Goal: Information Seeking & Learning: Find specific fact

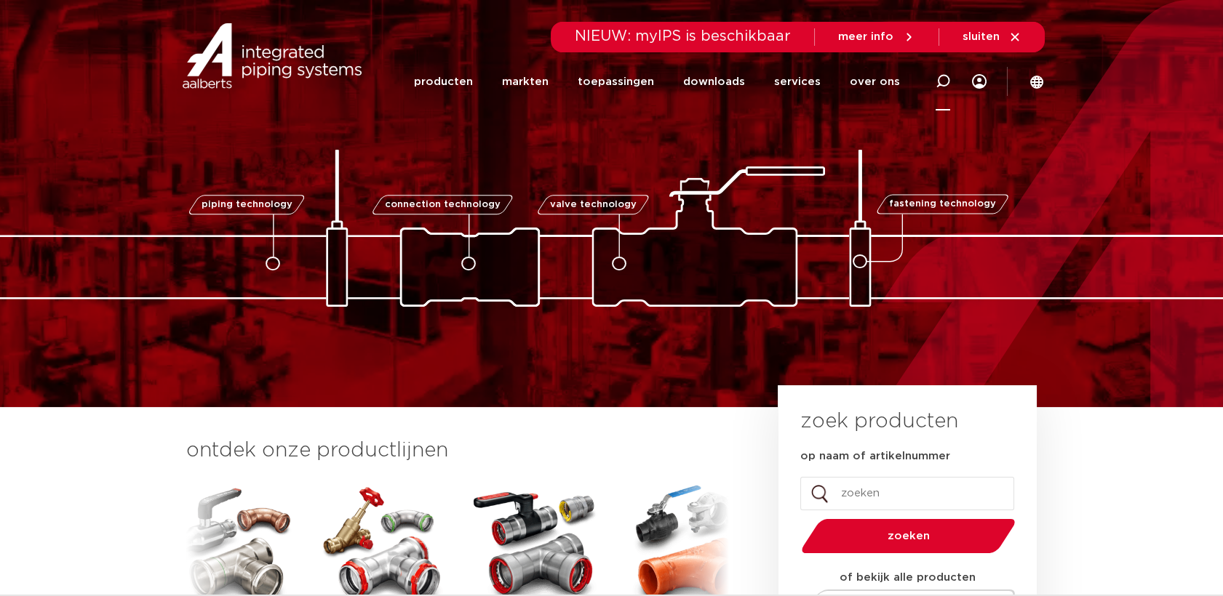
click at [949, 87] on icon at bounding box center [942, 81] width 15 height 15
paste input "7490010"
type input "7490010"
click button "Zoeken" at bounding box center [0, 0] width 0 height 0
drag, startPoint x: 919, startPoint y: 88, endPoint x: 869, endPoint y: 107, distance: 53.0
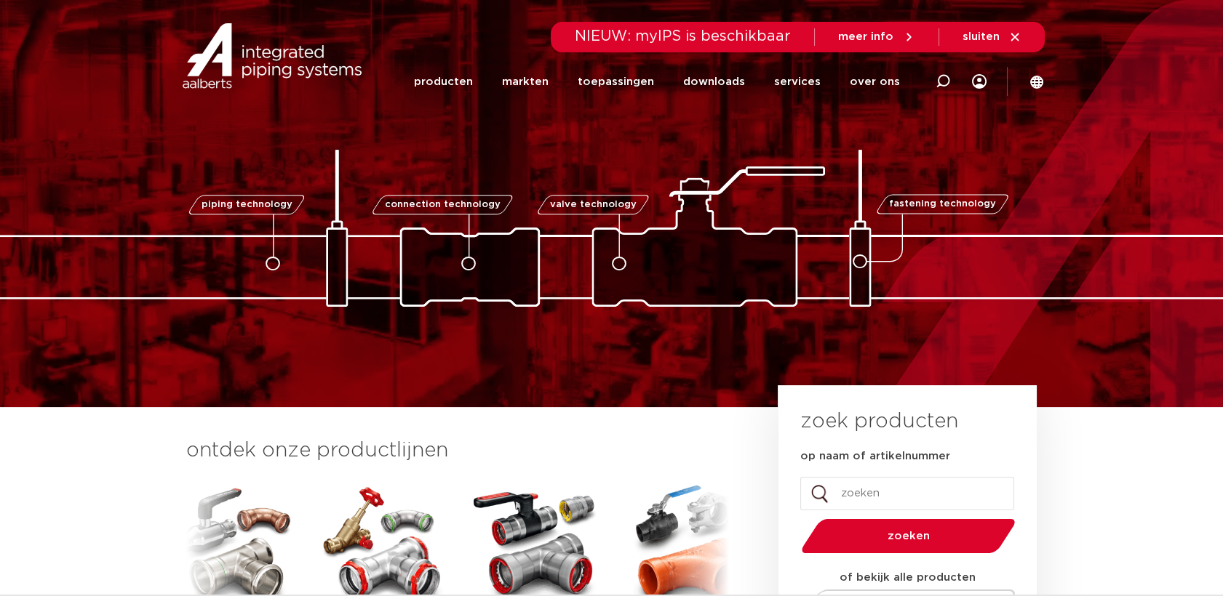
click at [917, 89] on div at bounding box center [943, 82] width 58 height 60
click button "Zoeken" at bounding box center [0, 0] width 0 height 0
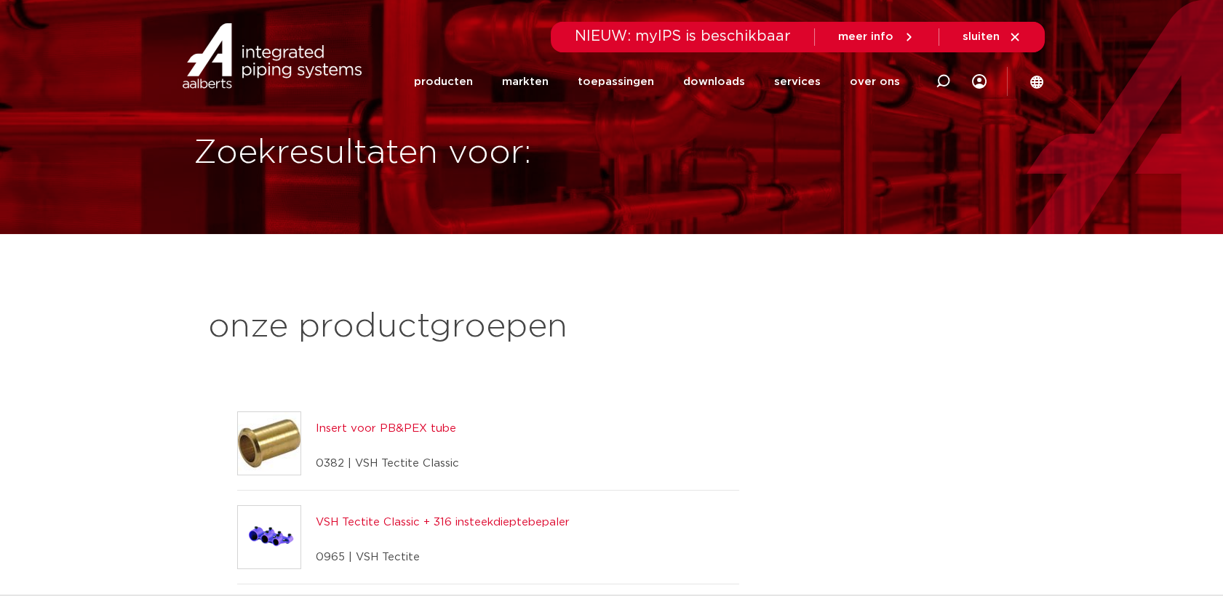
drag, startPoint x: 934, startPoint y: 86, endPoint x: 873, endPoint y: 99, distance: 62.5
click at [933, 86] on div at bounding box center [943, 82] width 58 height 60
click at [582, 74] on input "Zoeken" at bounding box center [733, 79] width 458 height 29
click at [562, 81] on input "Zoeken" at bounding box center [733, 79] width 458 height 29
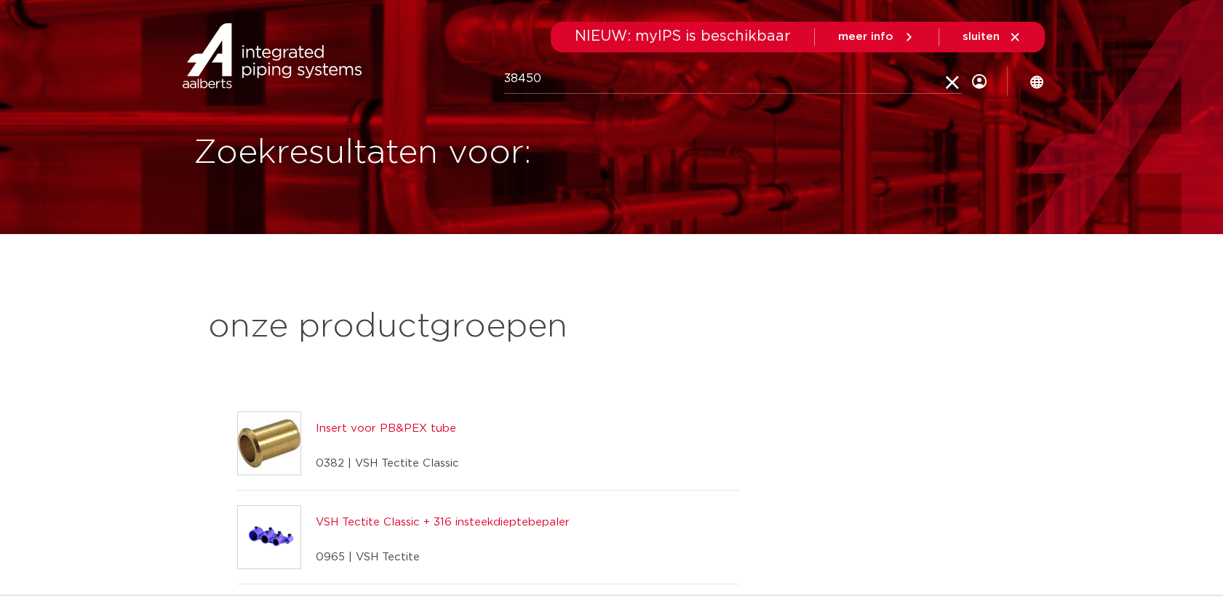
type input "38450"
click button "Zoeken" at bounding box center [0, 0] width 0 height 0
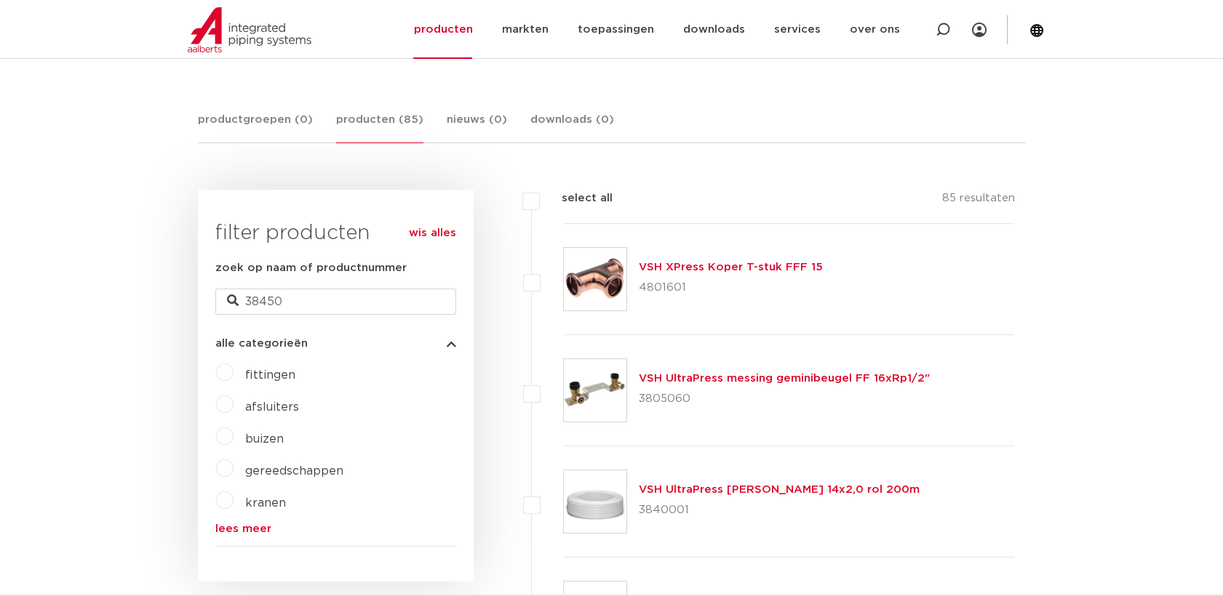
click at [712, 270] on link "VSH XPress Koper T-stuk FFF 15" at bounding box center [731, 267] width 184 height 11
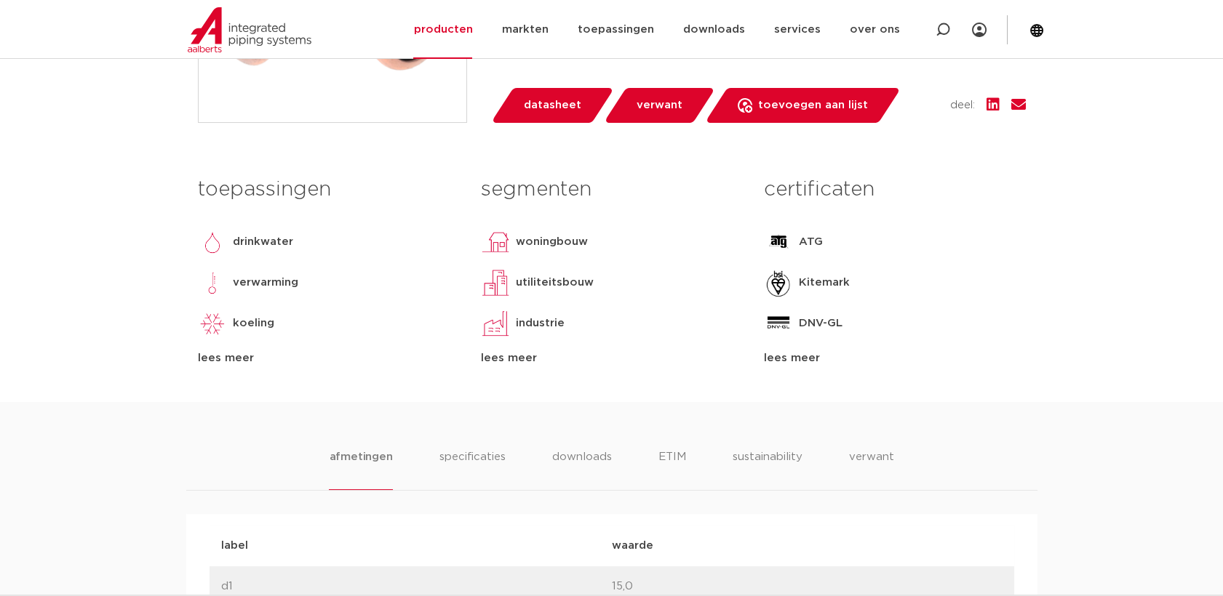
scroll to position [404, 0]
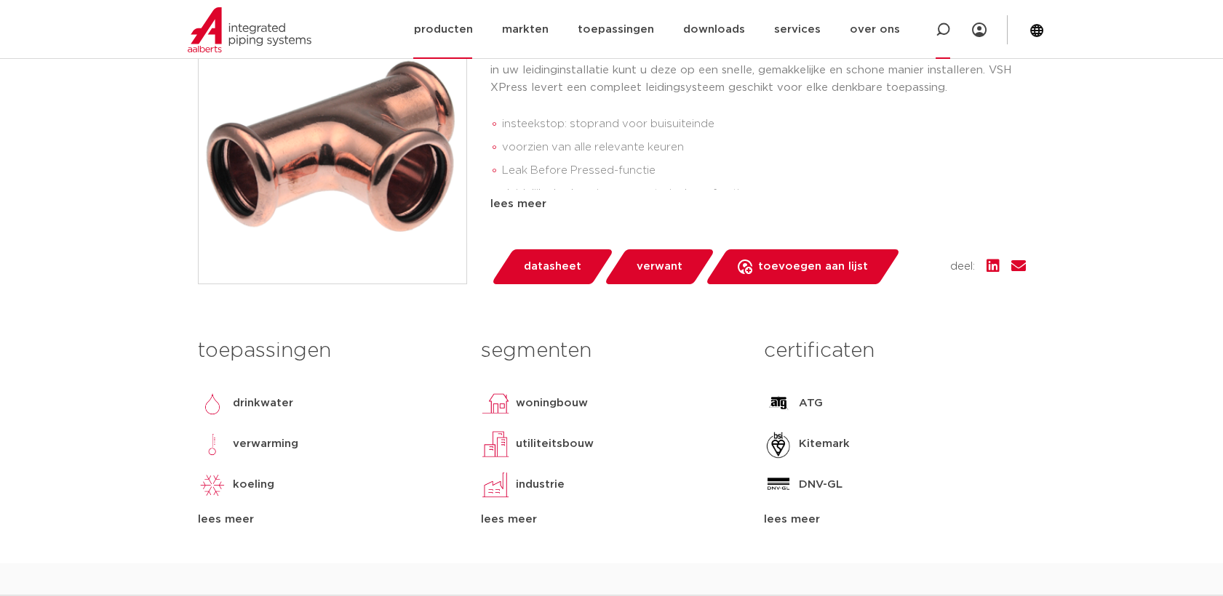
click at [946, 28] on icon at bounding box center [942, 30] width 15 height 15
type input "7002A"
click button "Zoeken" at bounding box center [0, 0] width 0 height 0
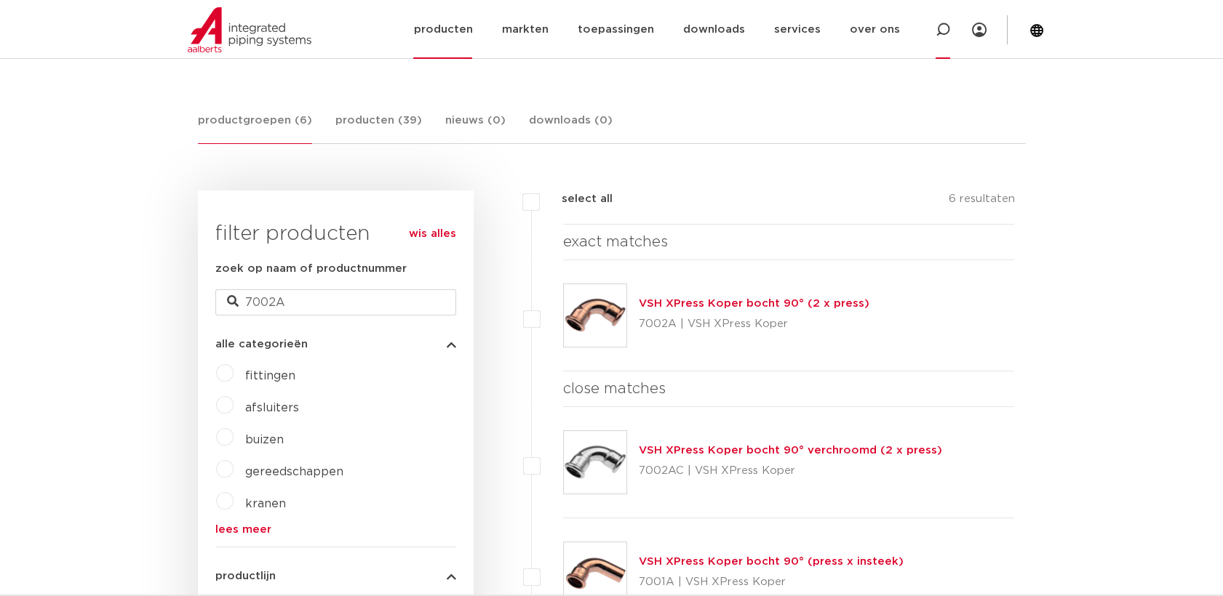
click at [945, 32] on icon at bounding box center [942, 30] width 15 height 15
type input "SP5002V"
click button "Zoeken" at bounding box center [0, 0] width 0 height 0
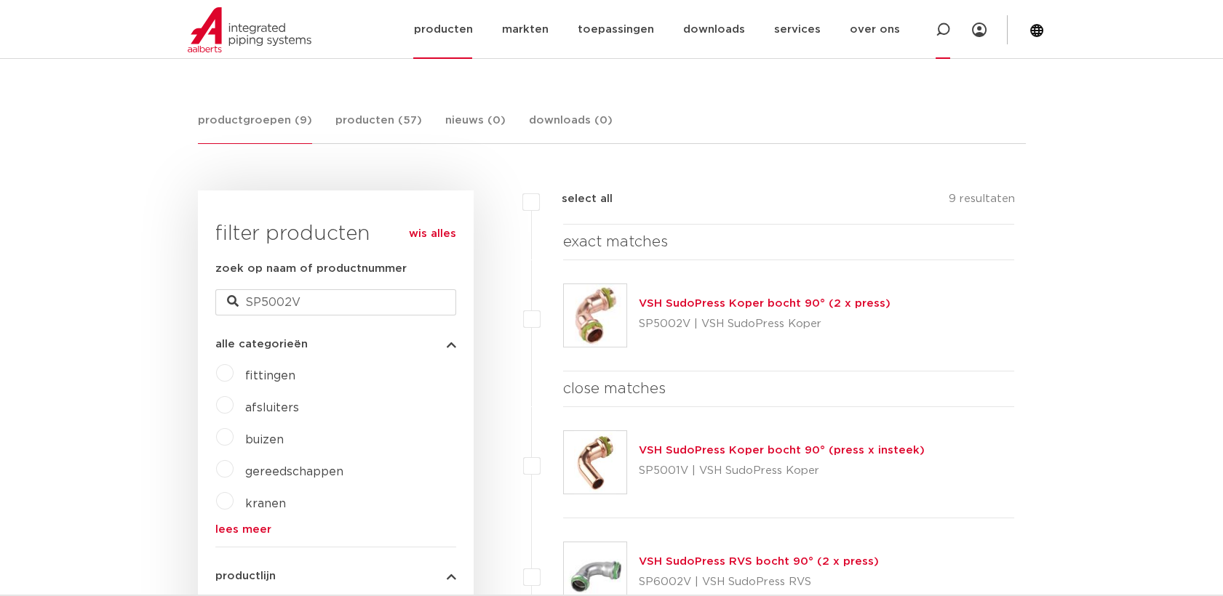
click at [943, 36] on icon at bounding box center [942, 30] width 15 height 15
type input "C1435"
click button "Zoeken" at bounding box center [0, 0] width 0 height 0
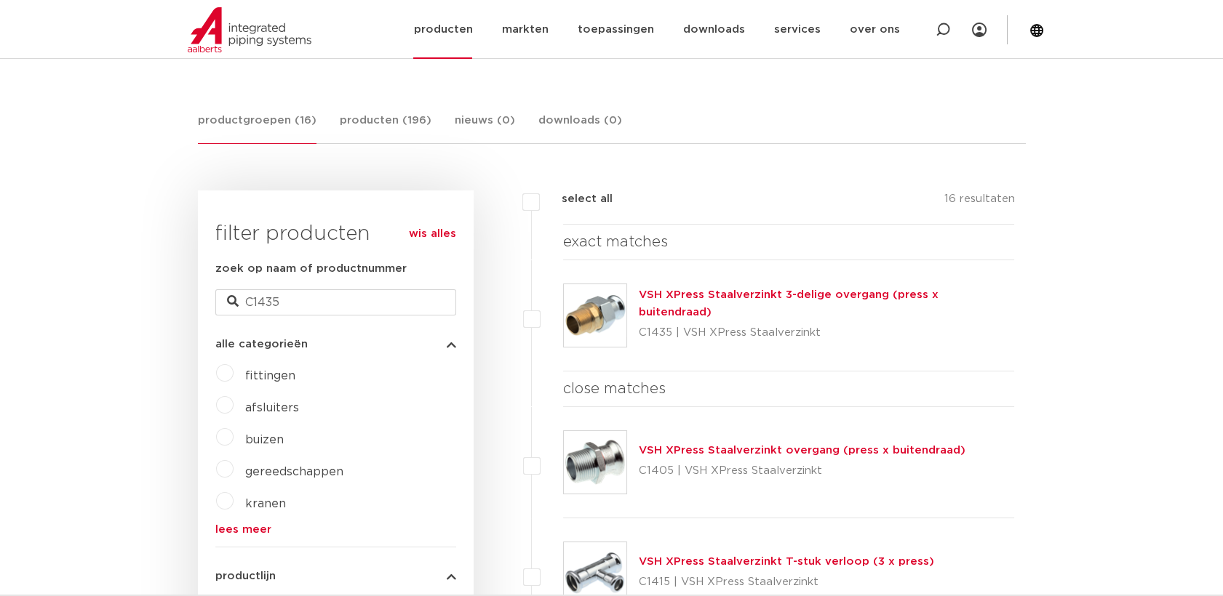
drag, startPoint x: 941, startPoint y: 38, endPoint x: 925, endPoint y: 41, distance: 15.6
click at [937, 38] on div at bounding box center [942, 29] width 15 height 59
click at [870, 25] on input "Zoeken" at bounding box center [735, 28] width 458 height 29
click at [706, 36] on input "Zoeken" at bounding box center [735, 28] width 458 height 29
paste input "SP4243GV"
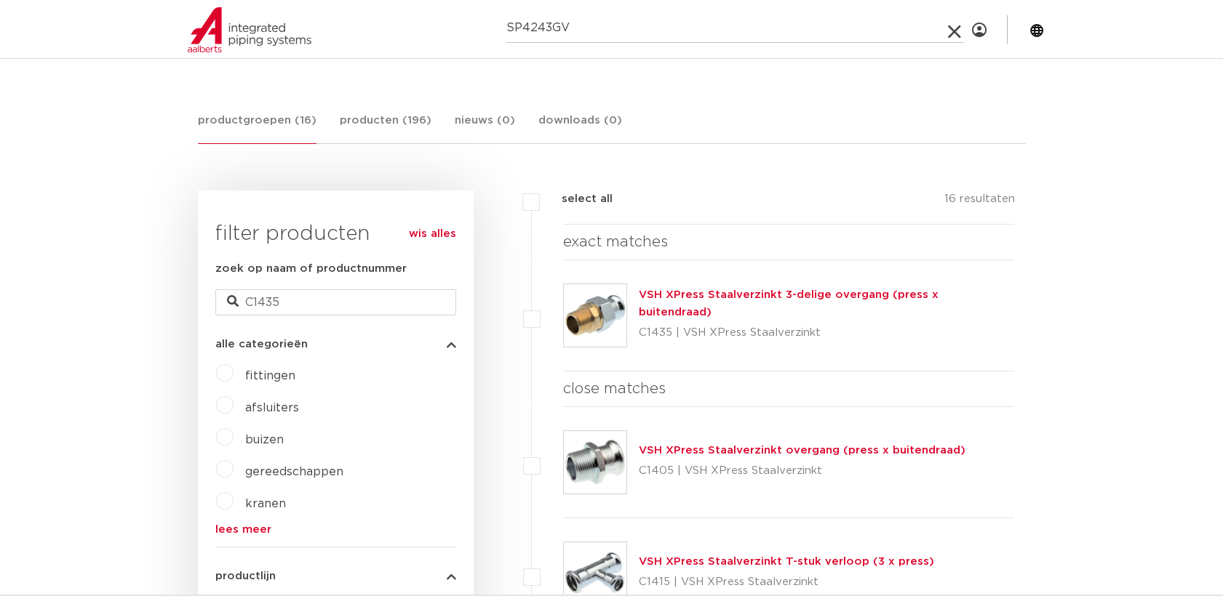
type input "SP4243GV"
click button "Zoeken" at bounding box center [0, 0] width 0 height 0
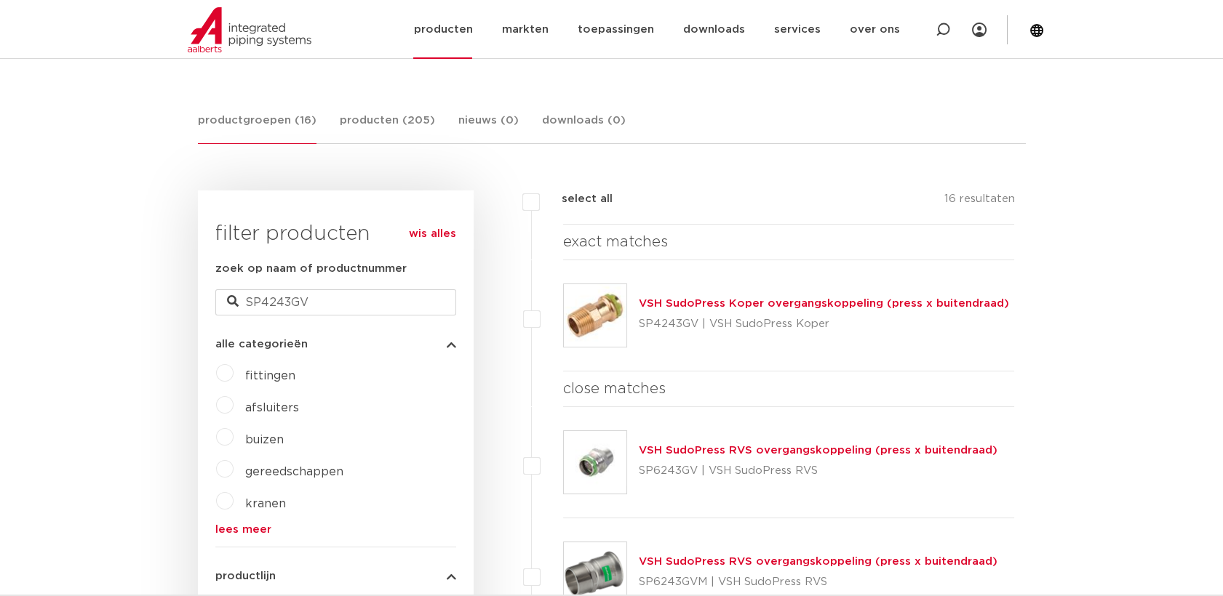
drag, startPoint x: 937, startPoint y: 32, endPoint x: 853, endPoint y: 33, distance: 84.4
click at [937, 32] on icon at bounding box center [942, 30] width 15 height 15
click at [600, 30] on input "Zoeken" at bounding box center [735, 28] width 458 height 29
type input "620757"
click button "Zoeken" at bounding box center [0, 0] width 0 height 0
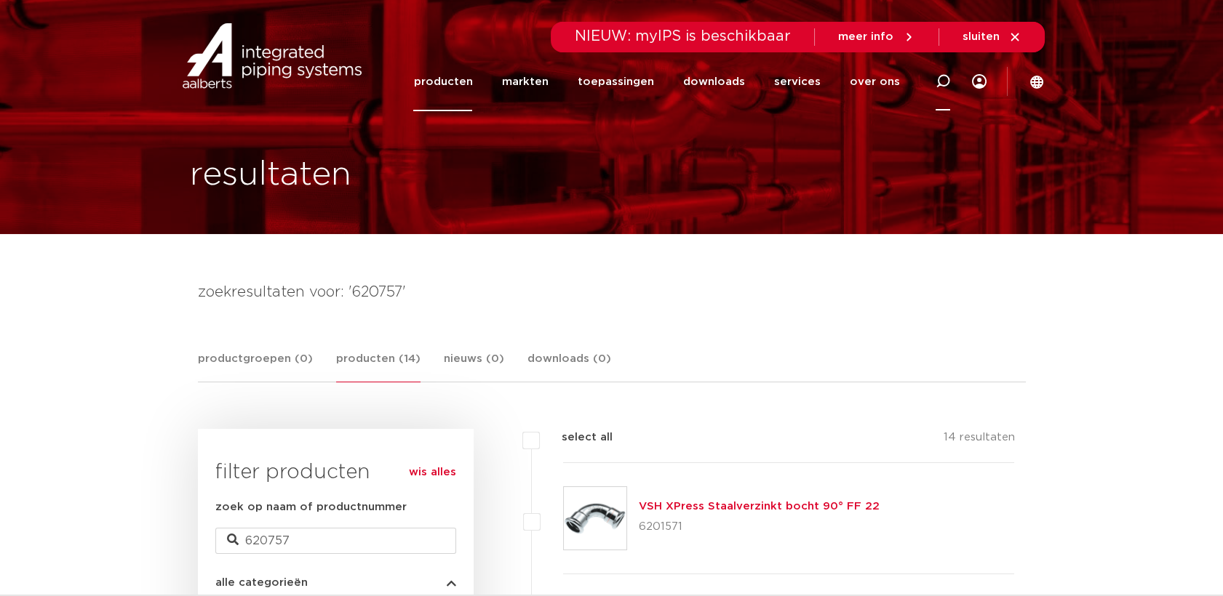
click at [939, 81] on icon at bounding box center [942, 81] width 15 height 15
type input "6207575"
click button "Zoeken" at bounding box center [0, 0] width 0 height 0
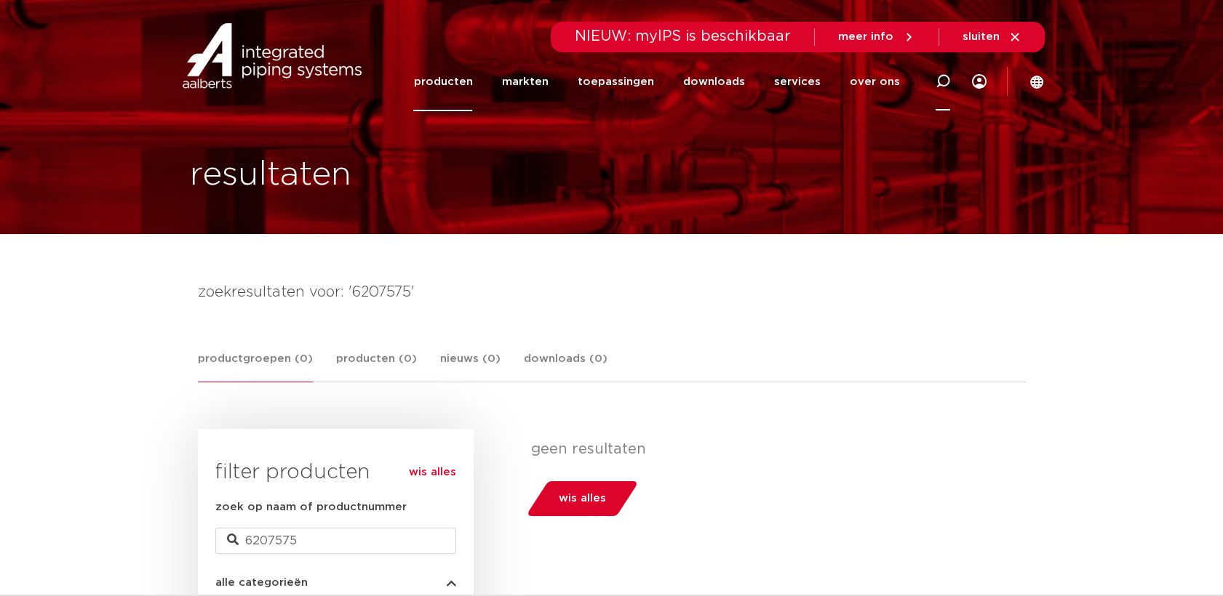
click at [949, 76] on icon at bounding box center [942, 81] width 15 height 15
click at [663, 87] on input "Zoeken" at bounding box center [733, 79] width 458 height 29
type input "620757"
click button "Zoeken" at bounding box center [0, 0] width 0 height 0
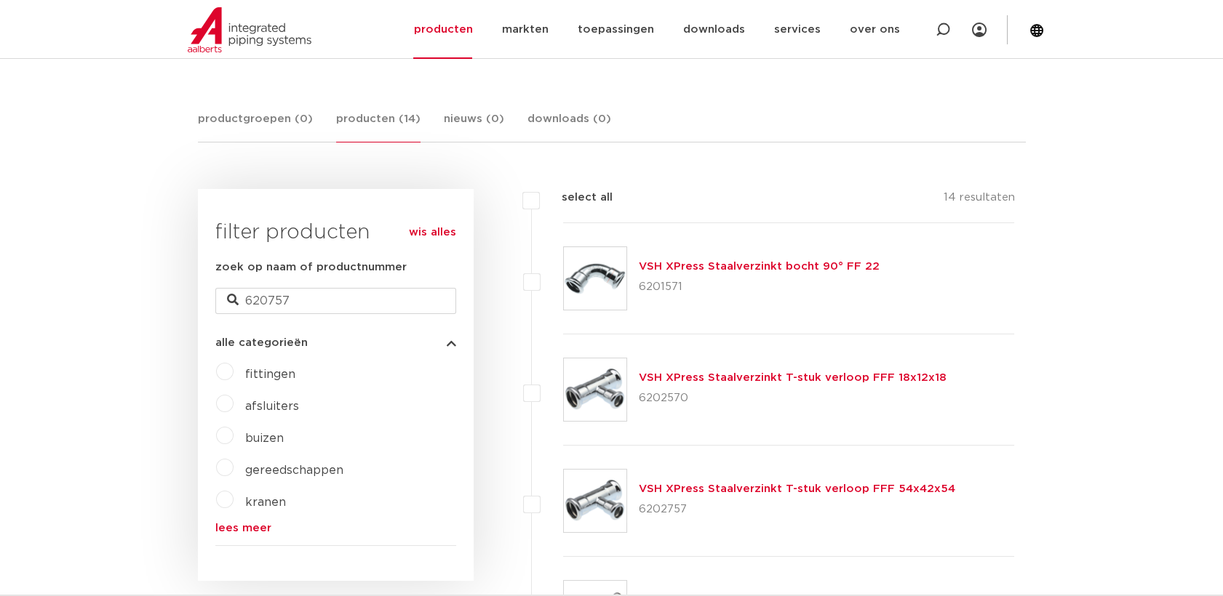
scroll to position [242, 0]
click at [946, 34] on icon at bounding box center [942, 30] width 15 height 15
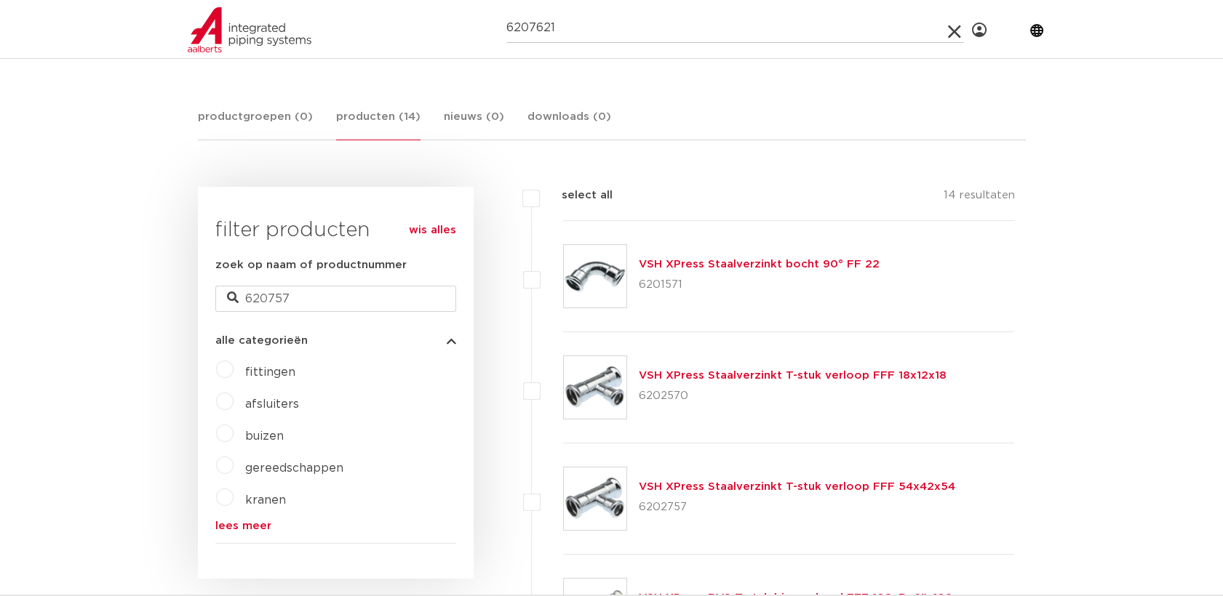
type input "6207621"
click button "Zoeken" at bounding box center [0, 0] width 0 height 0
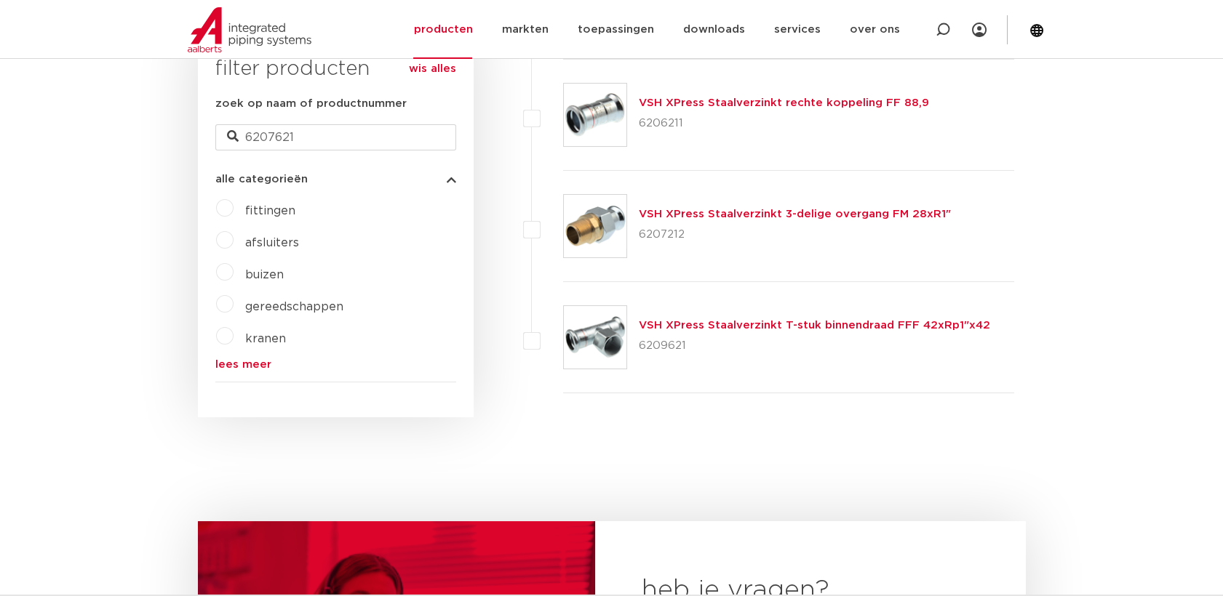
scroll to position [323, 0]
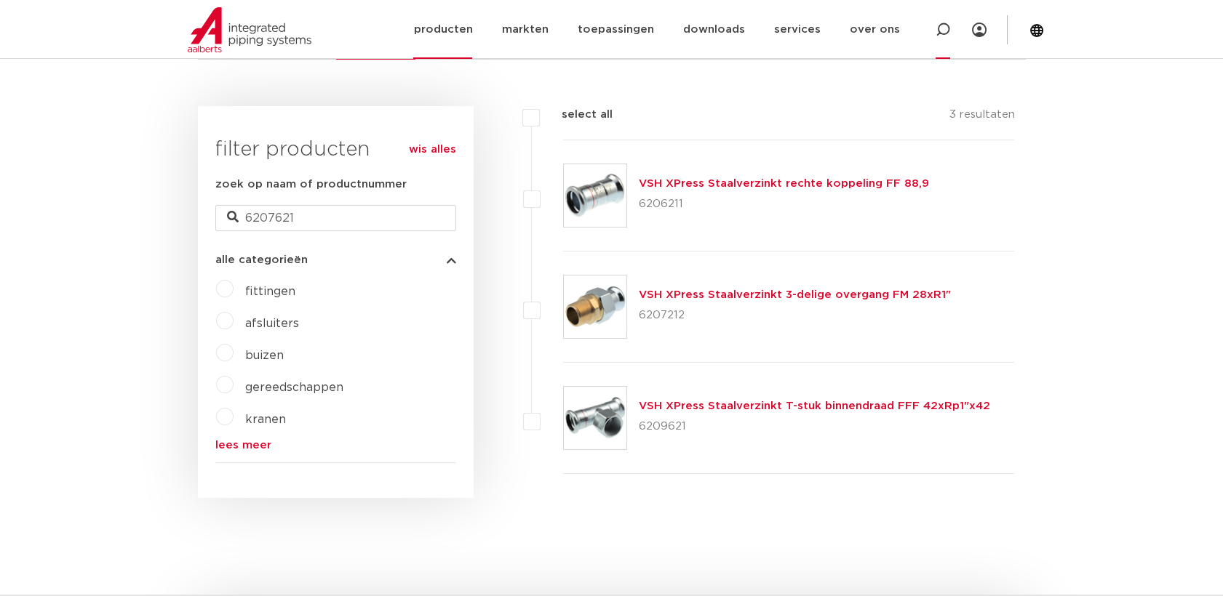
click at [941, 40] on div at bounding box center [942, 29] width 15 height 59
type input "620761"
click button "Zoeken" at bounding box center [0, 0] width 0 height 0
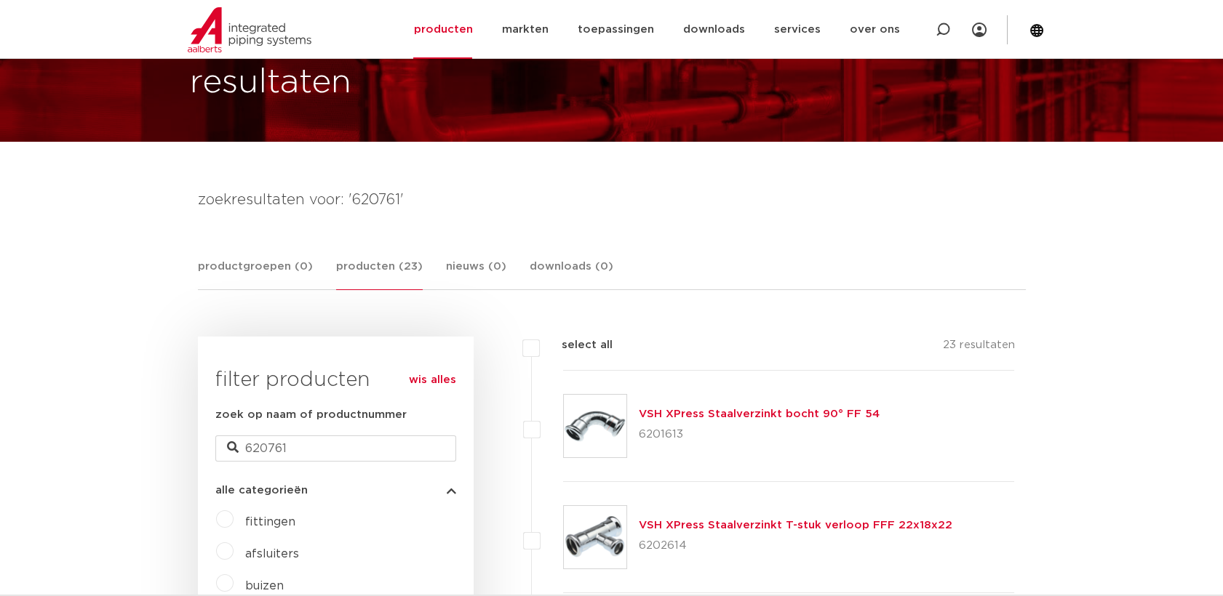
scroll to position [81, 0]
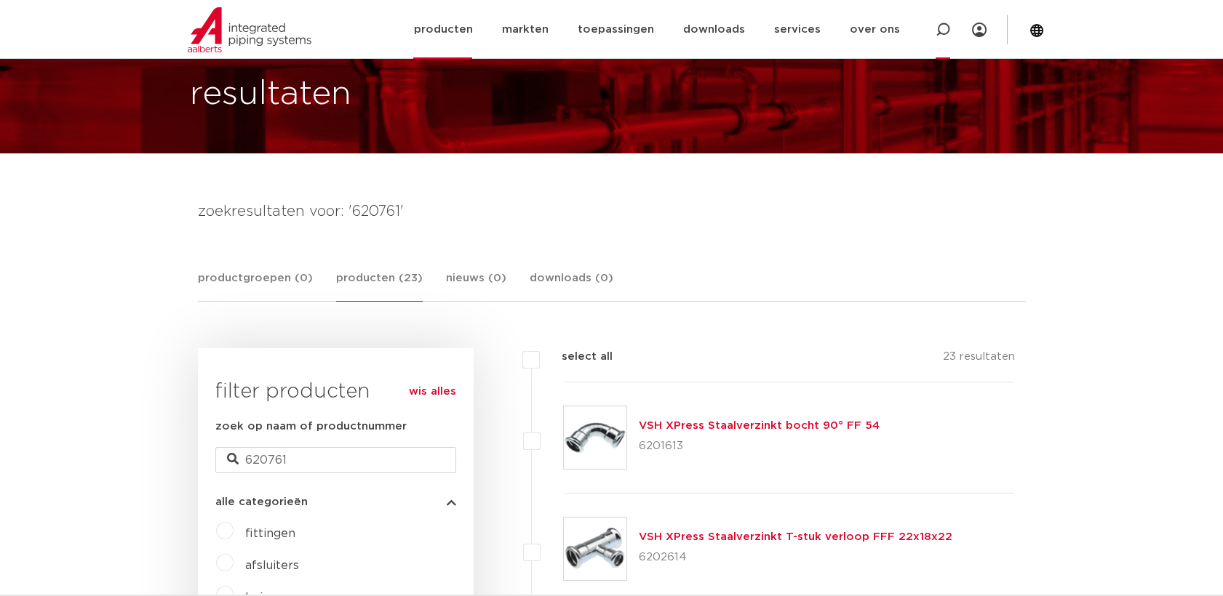
click at [946, 23] on icon at bounding box center [942, 29] width 17 height 17
type input "620758"
click button "Zoeken" at bounding box center [0, 0] width 0 height 0
click at [947, 36] on icon at bounding box center [942, 30] width 15 height 15
type input "7002A"
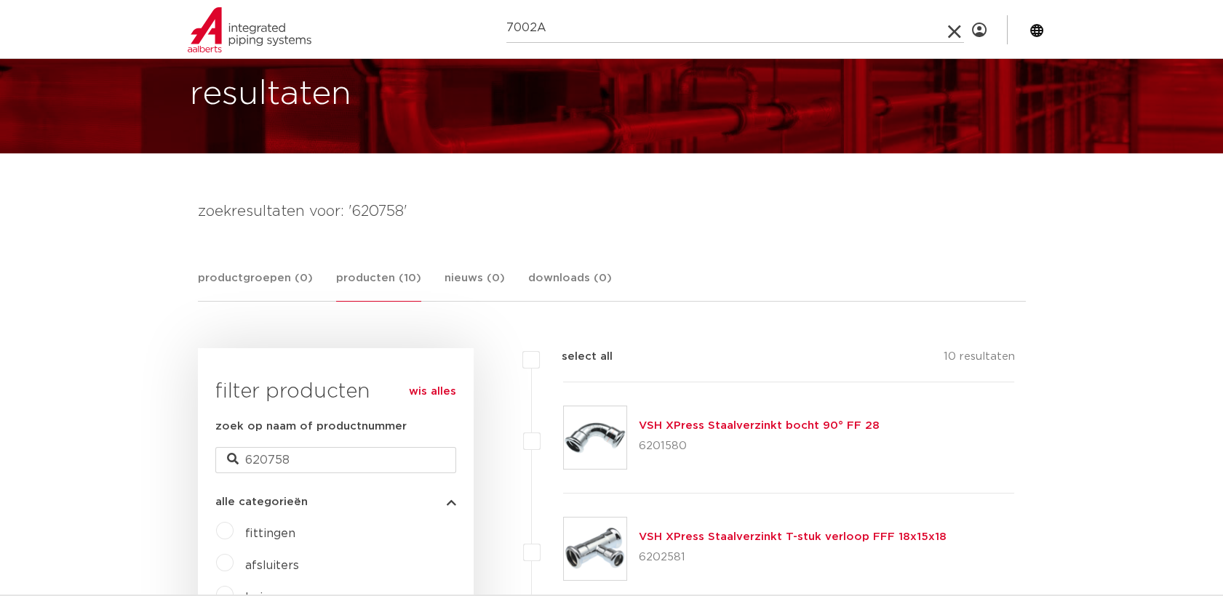
click button "Zoeken" at bounding box center [0, 0] width 0 height 0
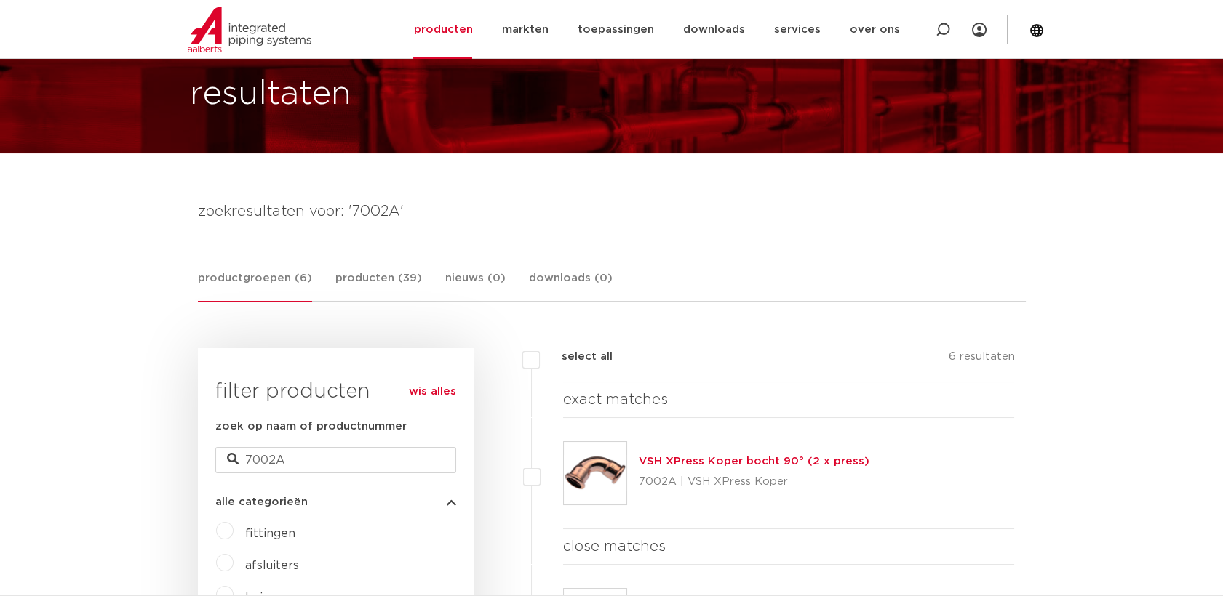
scroll to position [161, 0]
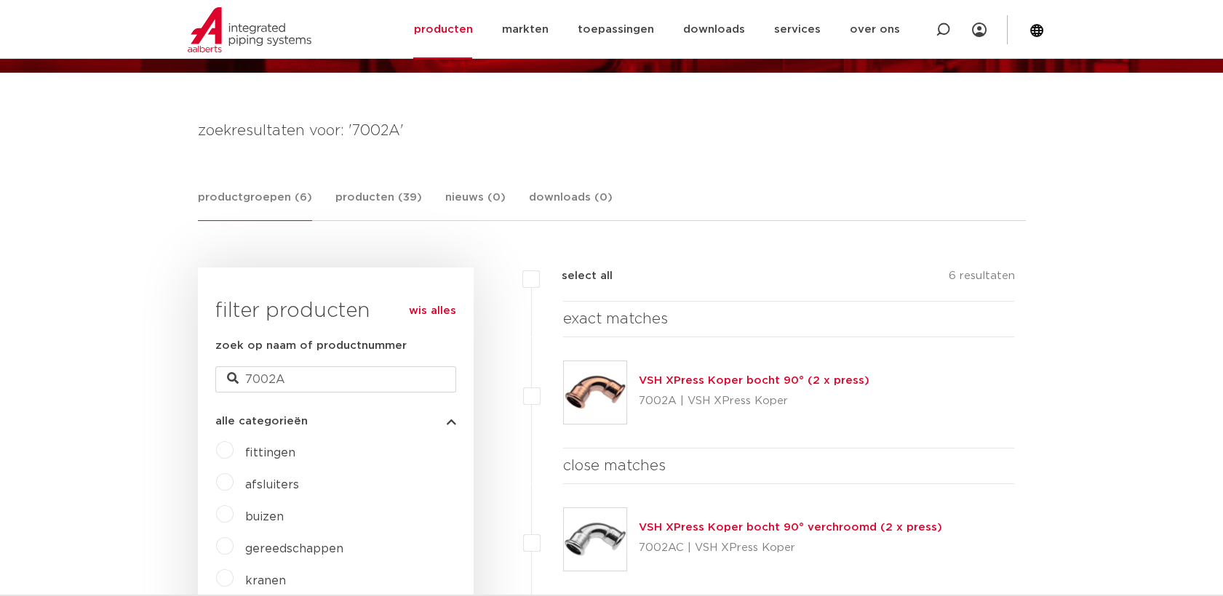
click at [690, 381] on link "VSH XPress Koper bocht 90° (2 x press)" at bounding box center [754, 380] width 231 height 11
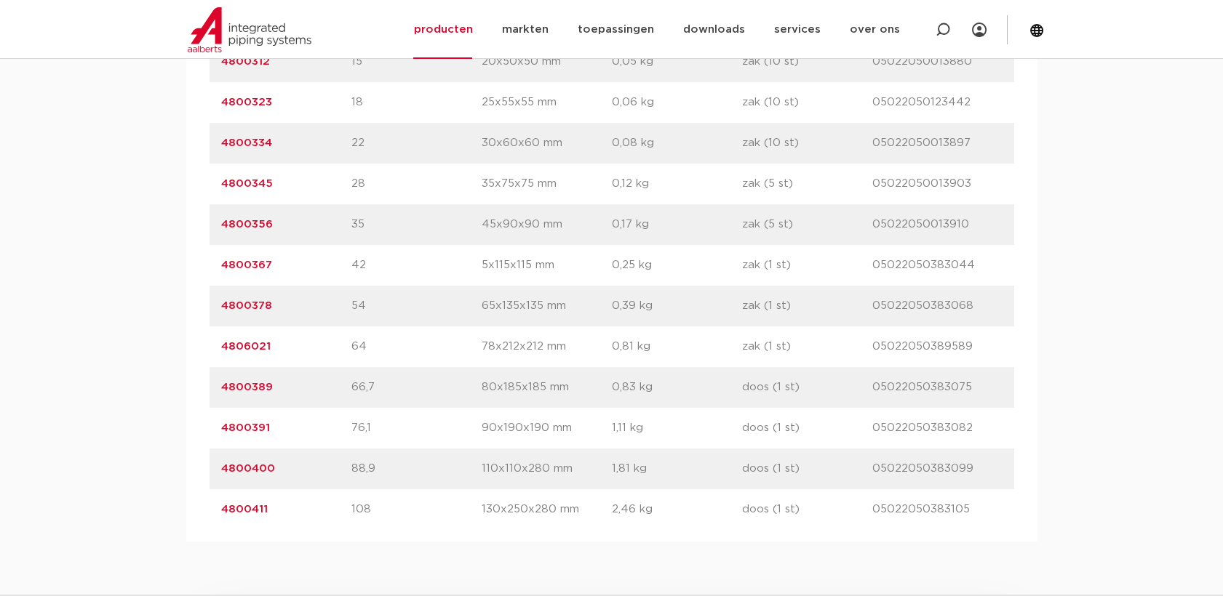
scroll to position [1212, 0]
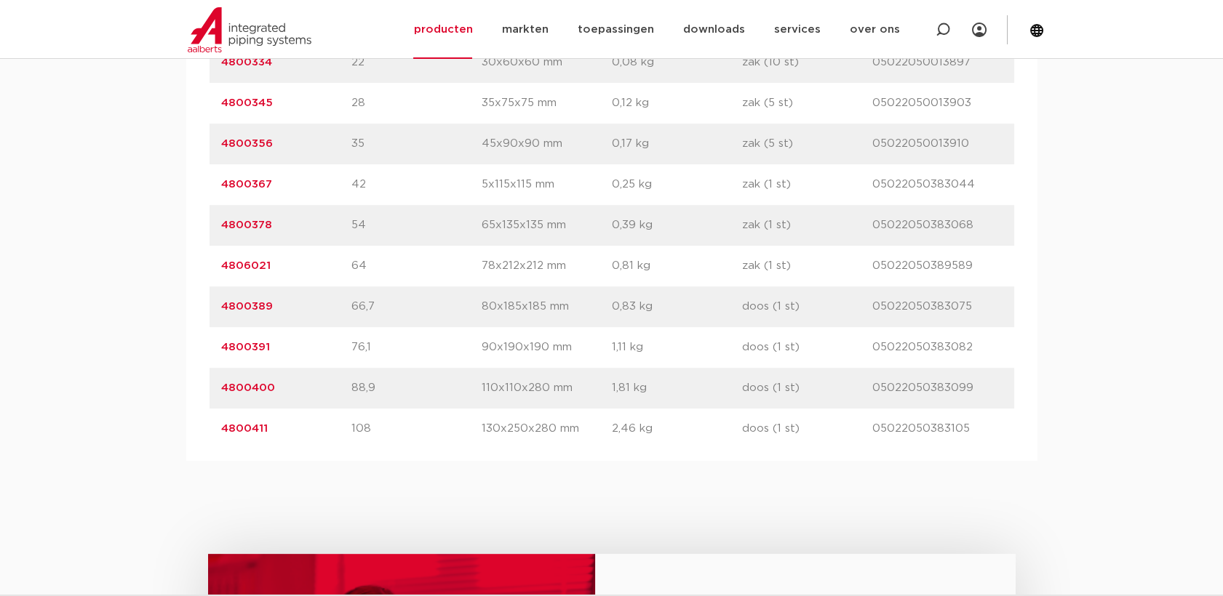
click at [257, 429] on link "4800411" at bounding box center [244, 428] width 47 height 11
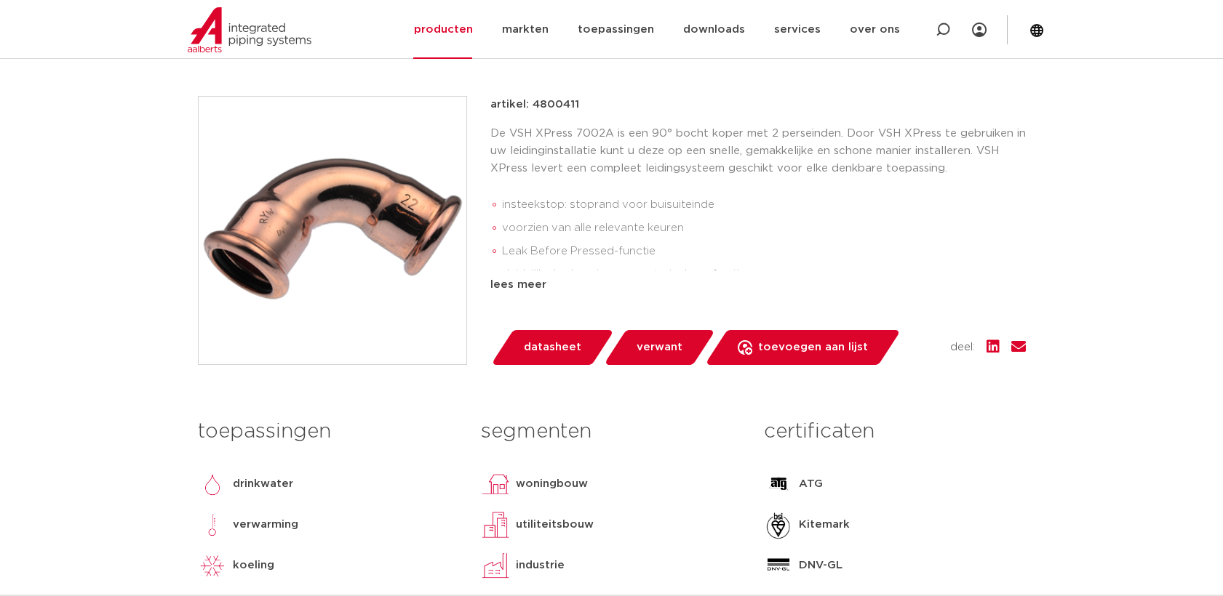
scroll to position [404, 0]
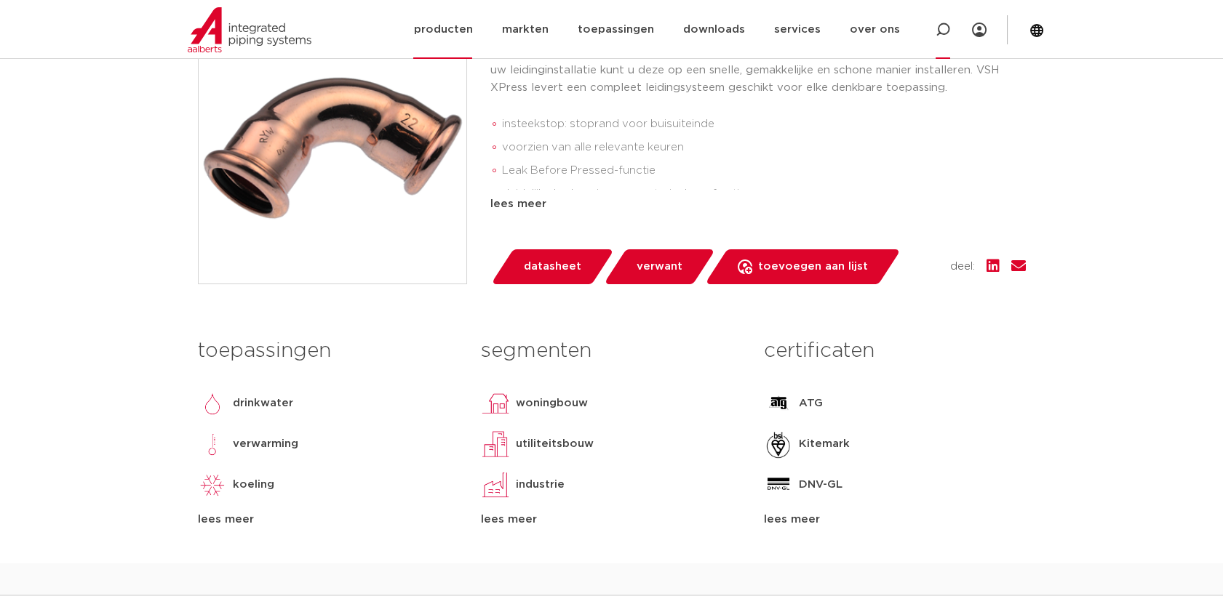
click at [949, 29] on icon at bounding box center [942, 29] width 17 height 17
click at [786, 31] on input "Zoeken" at bounding box center [735, 28] width 458 height 29
type input "7130"
click button "Zoeken" at bounding box center [0, 0] width 0 height 0
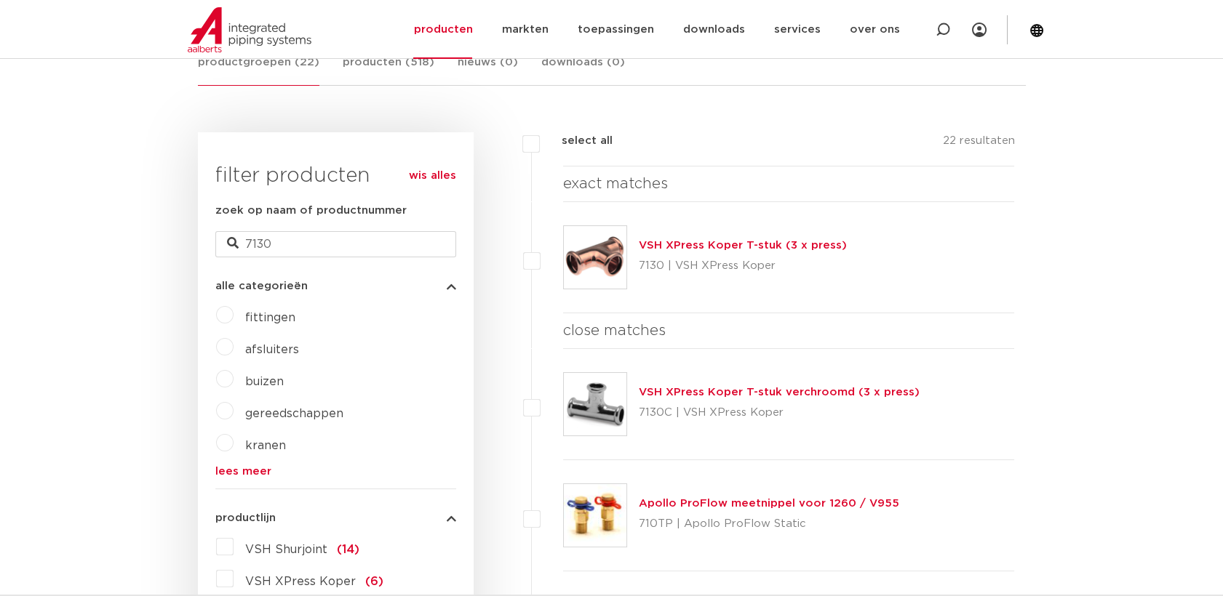
click at [604, 265] on img at bounding box center [595, 257] width 63 height 63
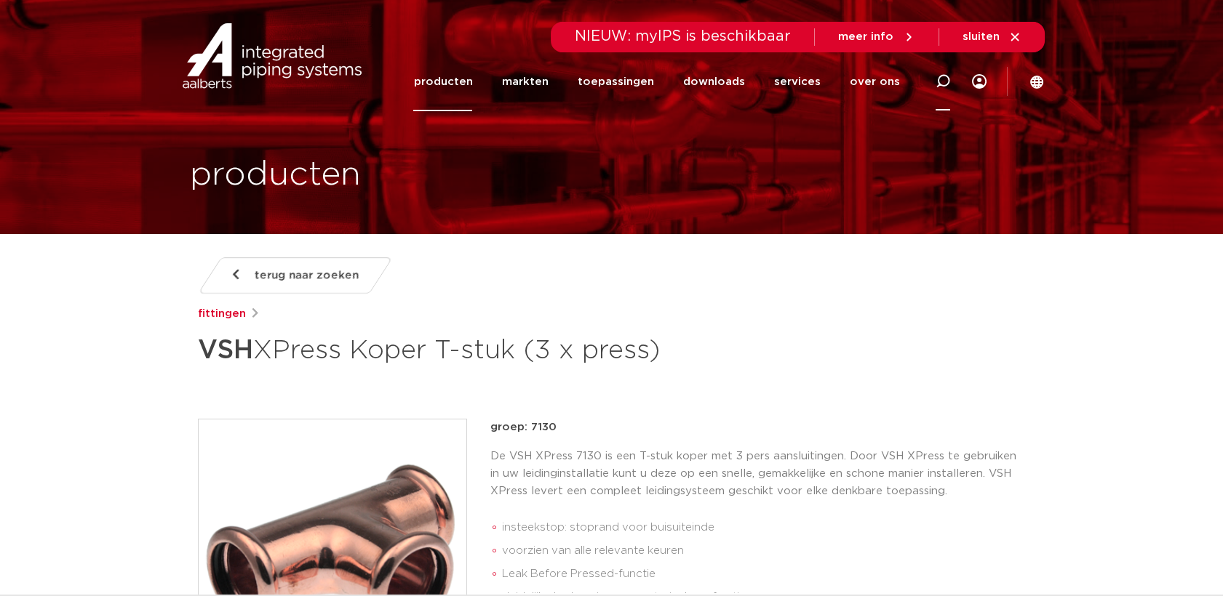
click at [937, 81] on icon at bounding box center [942, 81] width 15 height 15
type input "7125"
click button "Zoeken" at bounding box center [0, 0] width 0 height 0
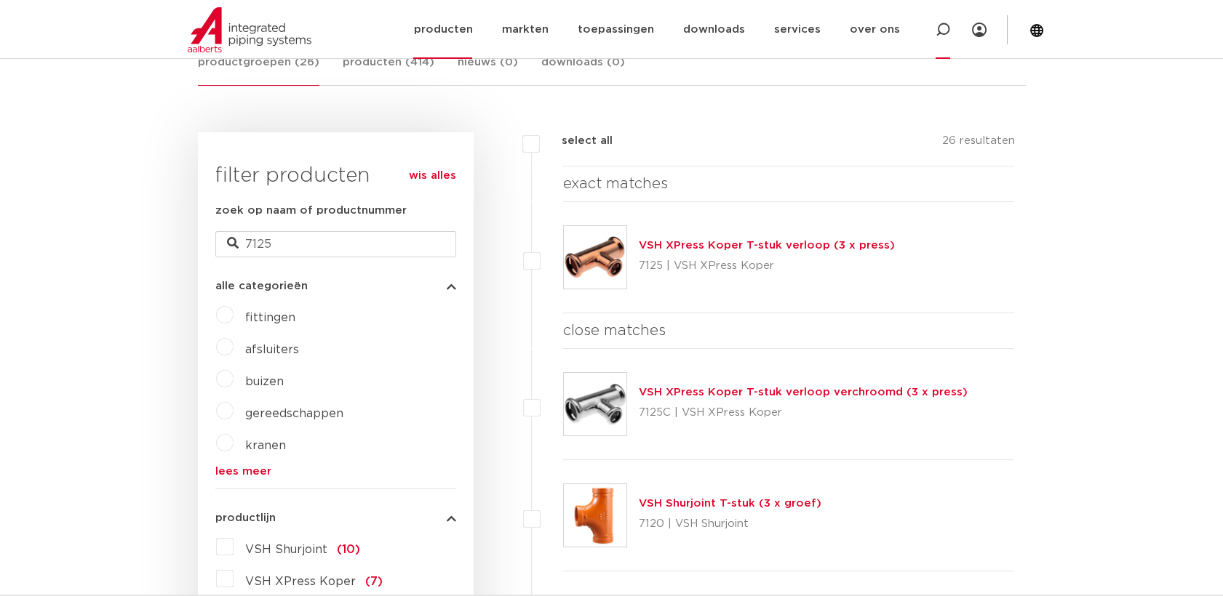
click at [941, 33] on icon at bounding box center [942, 29] width 17 height 17
click at [960, 33] on icon at bounding box center [953, 33] width 20 height 20
click at [929, 32] on div at bounding box center [943, 29] width 58 height 59
type input "7002A"
click at [413, 0] on link "producten" at bounding box center [442, 29] width 59 height 59
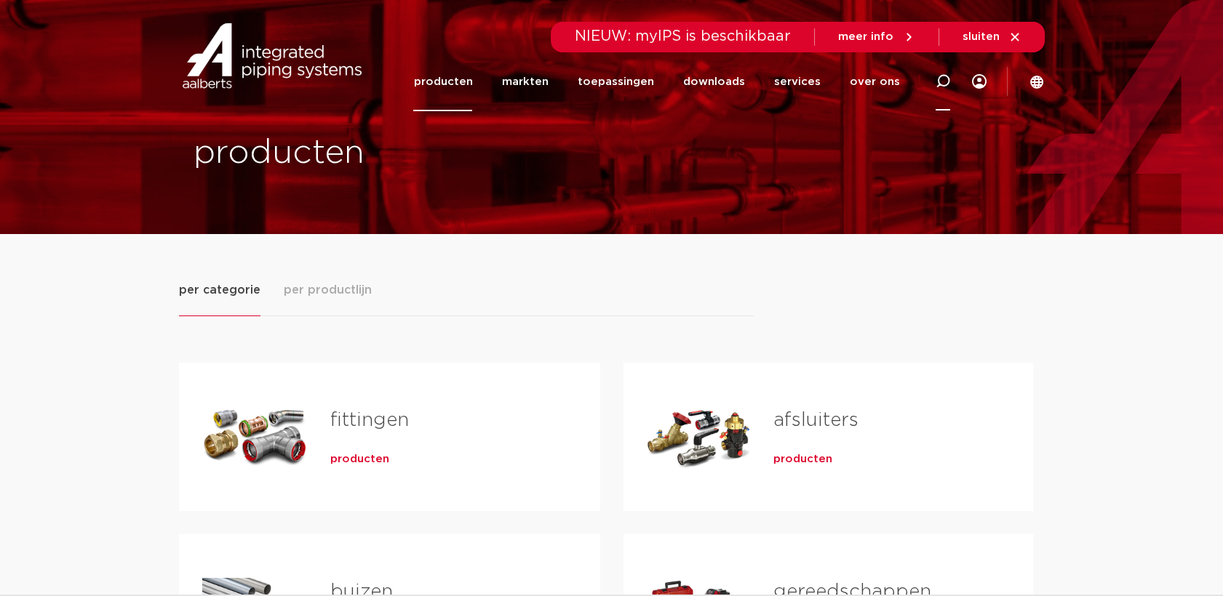
click at [939, 87] on icon at bounding box center [942, 81] width 15 height 15
type input "7002A"
click button "Zoeken" at bounding box center [0, 0] width 0 height 0
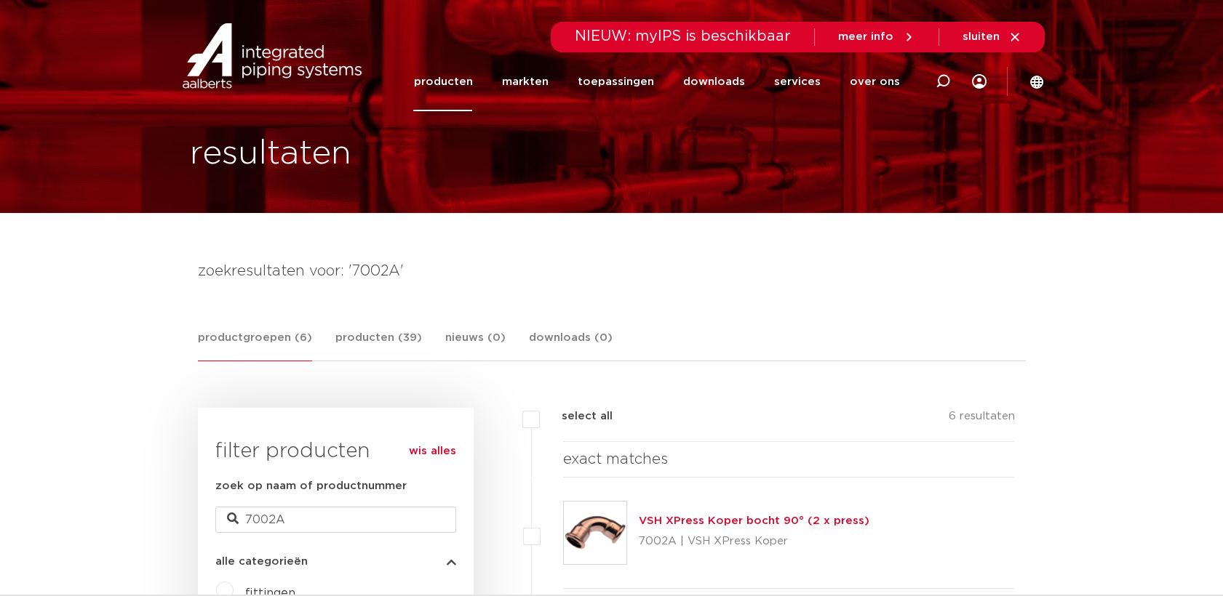
click at [605, 538] on img at bounding box center [595, 533] width 63 height 63
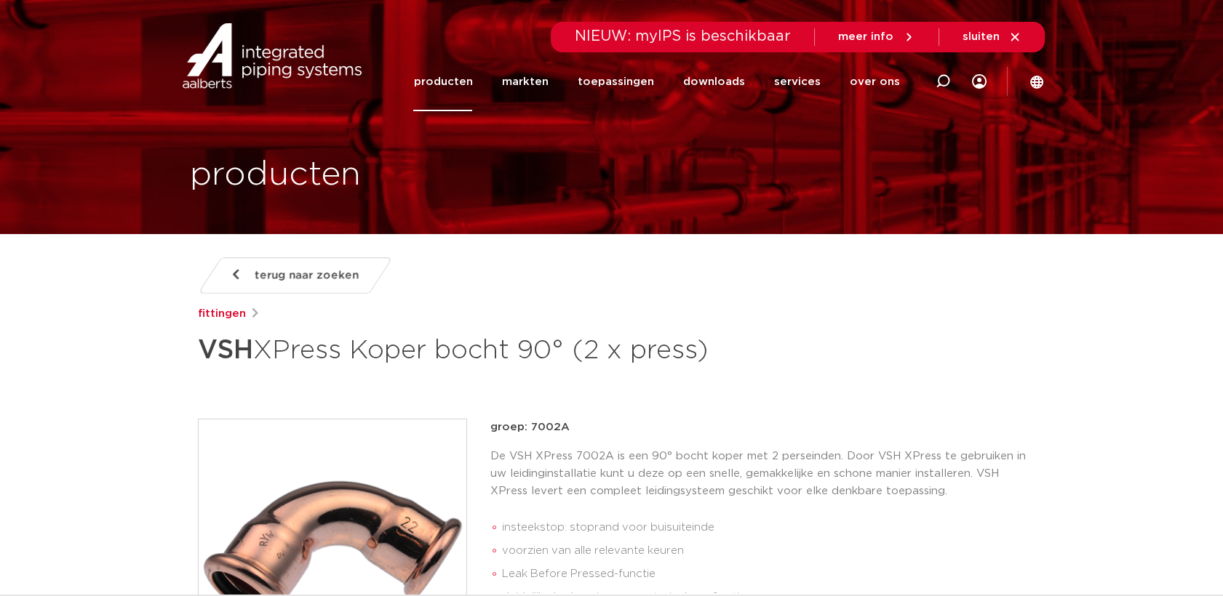
click at [942, 78] on icon at bounding box center [942, 81] width 15 height 15
type input "SP5002V"
click button "Zoeken" at bounding box center [0, 0] width 0 height 0
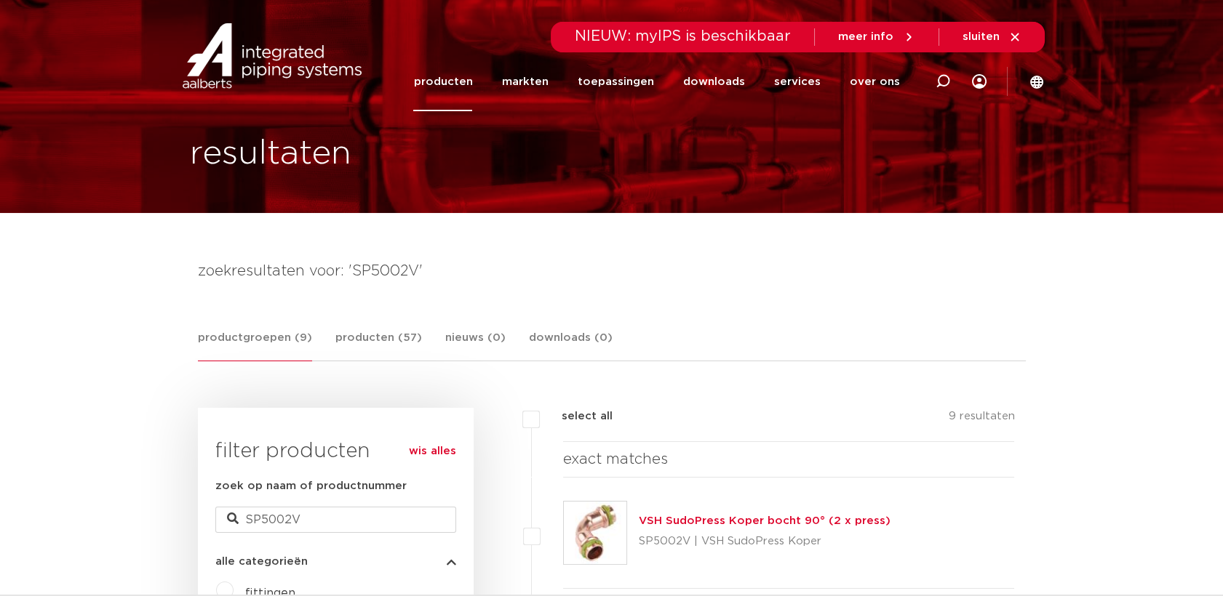
click at [626, 532] on img at bounding box center [595, 533] width 63 height 63
click at [607, 532] on img at bounding box center [595, 533] width 63 height 63
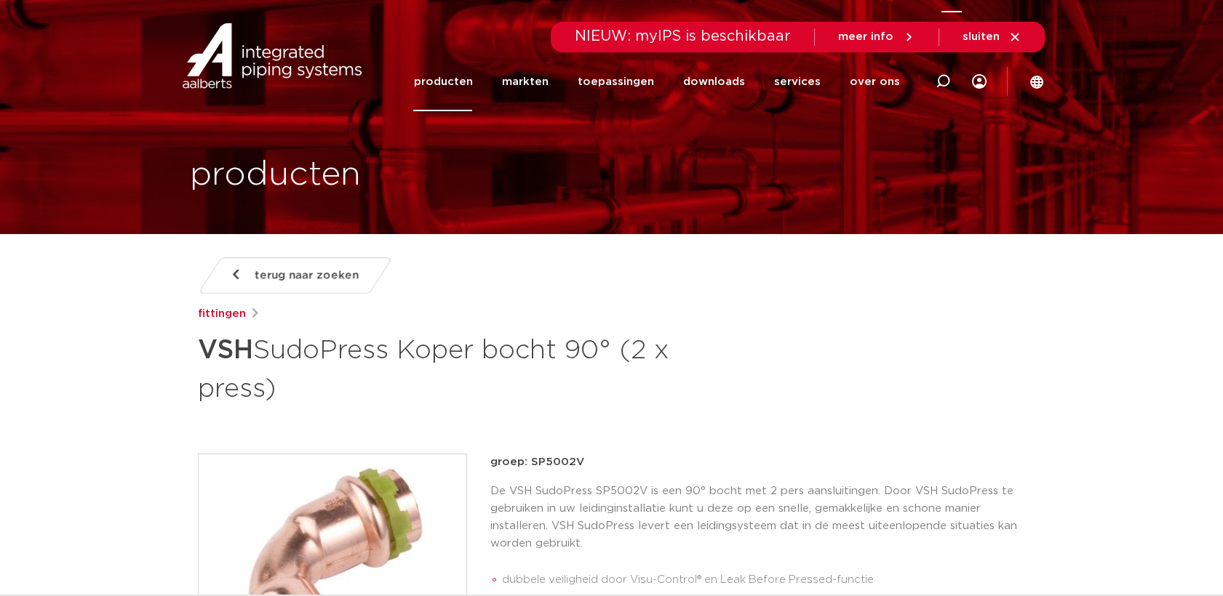
drag, startPoint x: 946, startPoint y: 77, endPoint x: 939, endPoint y: 81, distance: 7.5
click at [946, 77] on icon at bounding box center [942, 81] width 15 height 15
type input "7130"
click button "Zoeken" at bounding box center [0, 0] width 0 height 0
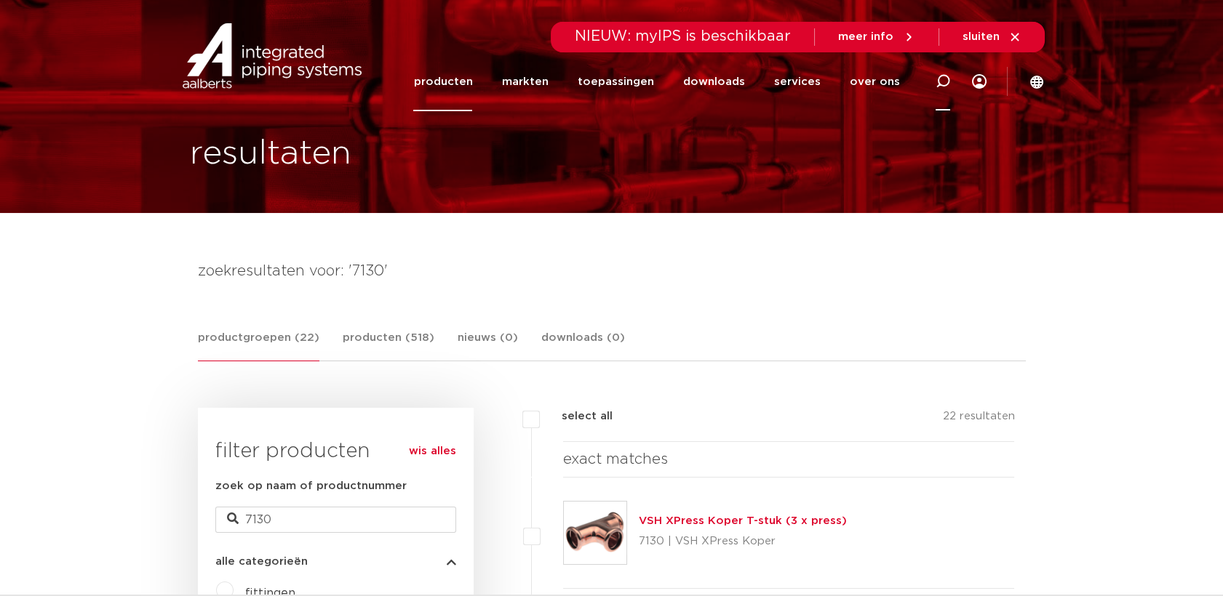
click at [939, 80] on icon at bounding box center [942, 81] width 15 height 15
type input "SP5001V"
click button "Zoeken" at bounding box center [0, 0] width 0 height 0
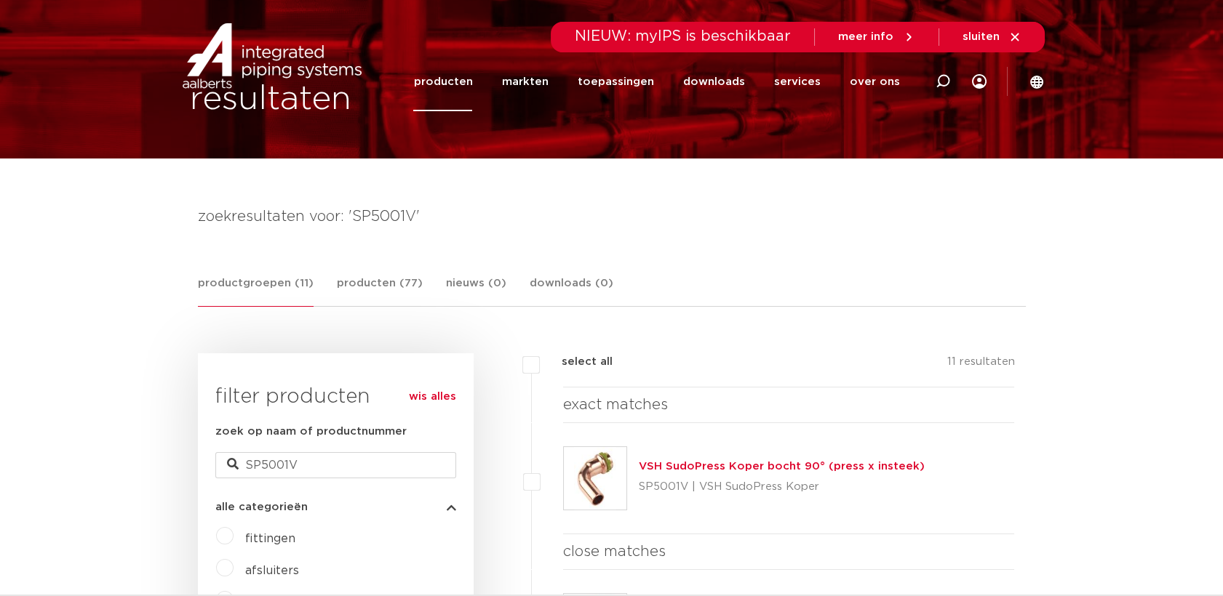
scroll to position [102, 0]
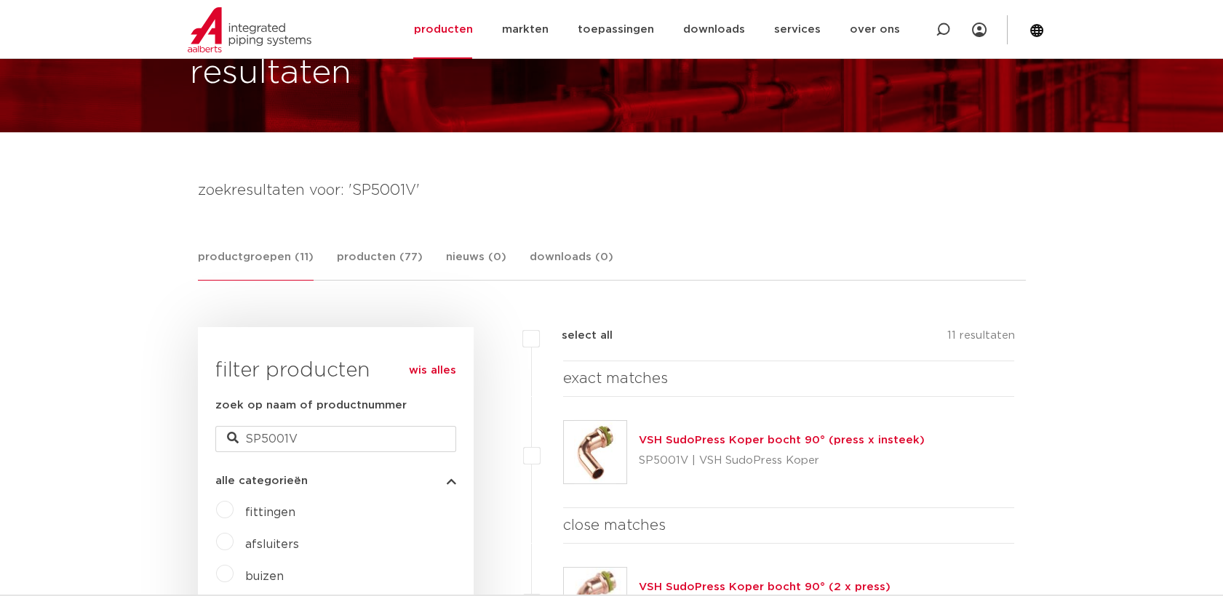
click at [613, 436] on img at bounding box center [595, 452] width 63 height 63
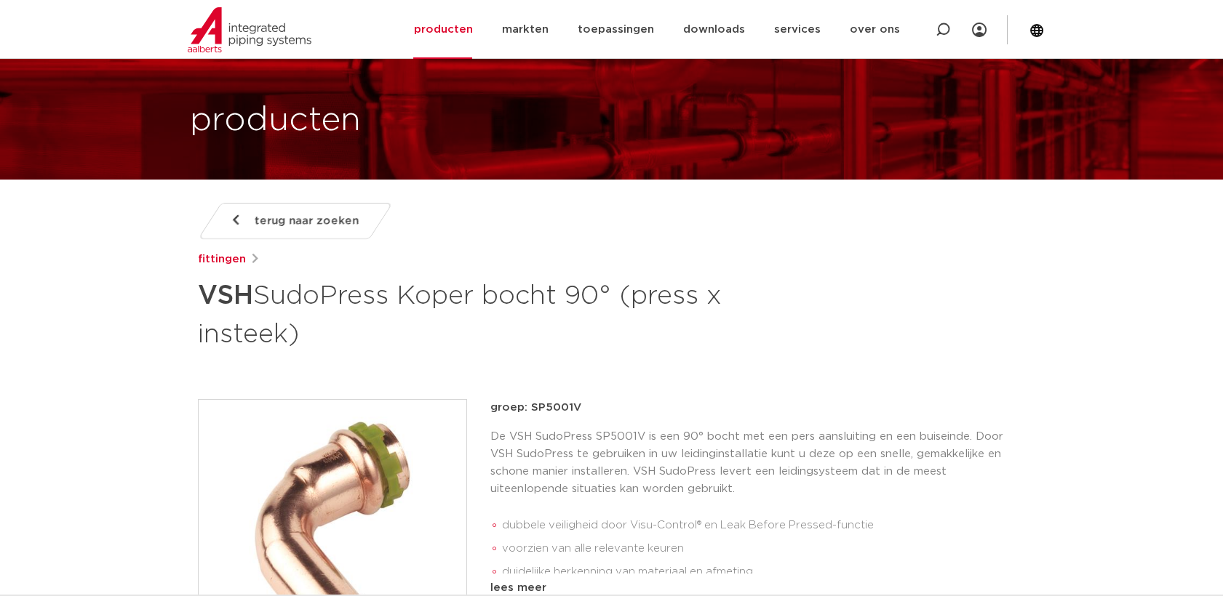
scroll to position [81, 0]
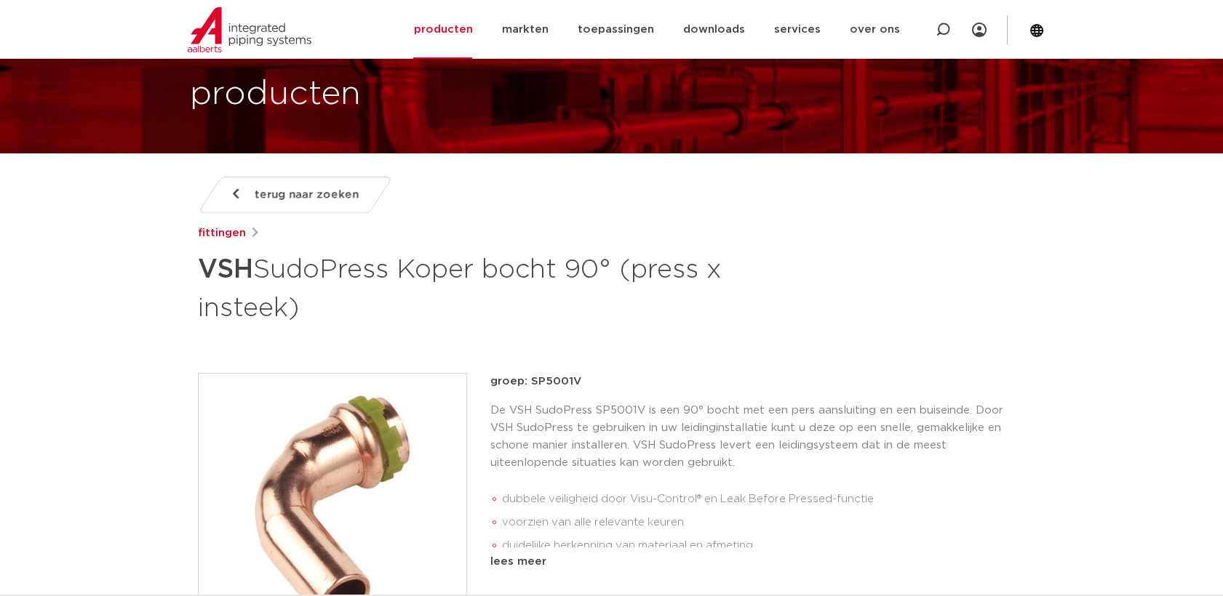
click at [391, 404] on img at bounding box center [333, 508] width 268 height 268
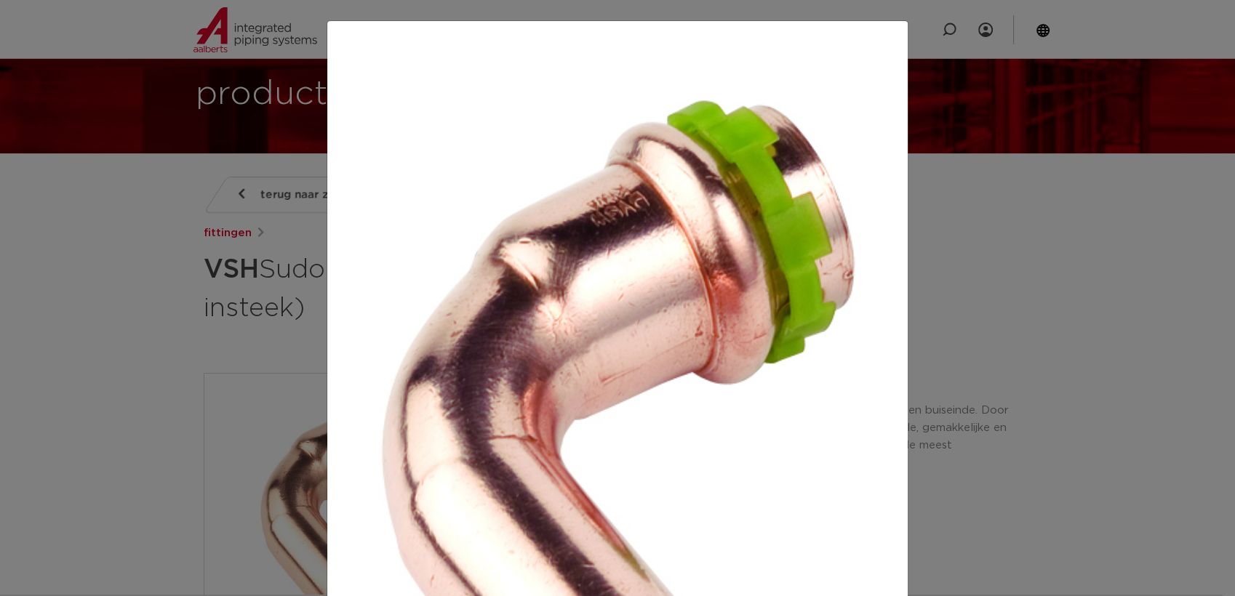
click at [1048, 240] on div at bounding box center [617, 298] width 1235 height 596
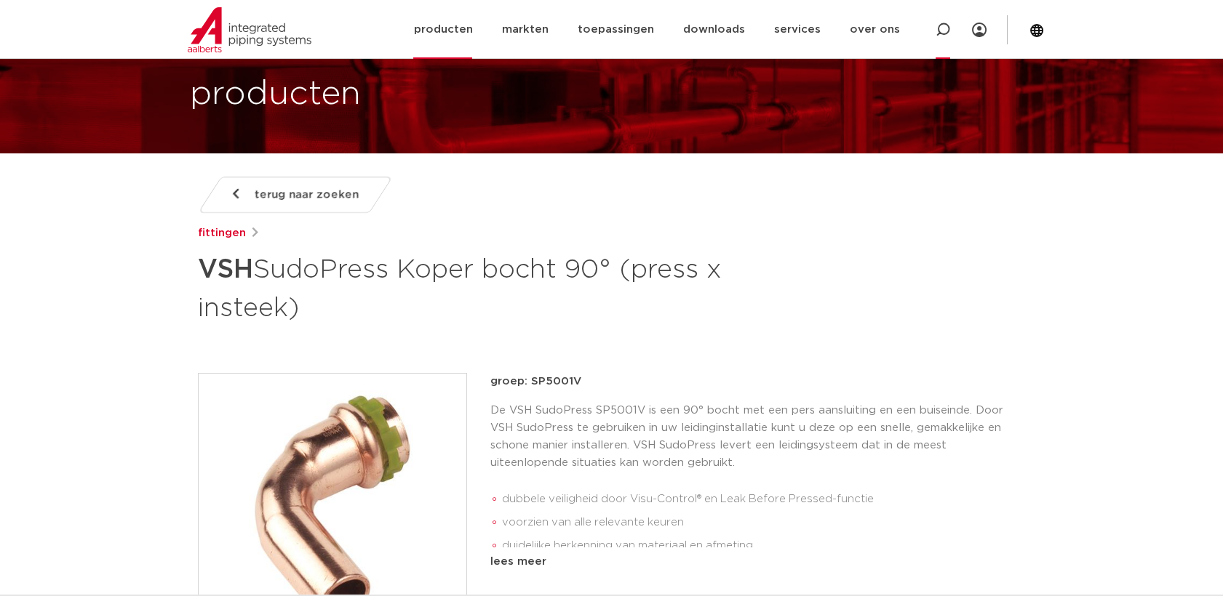
click at [941, 28] on icon at bounding box center [942, 30] width 15 height 15
type input "SP4243GV"
click button "Zoeken" at bounding box center [0, 0] width 0 height 0
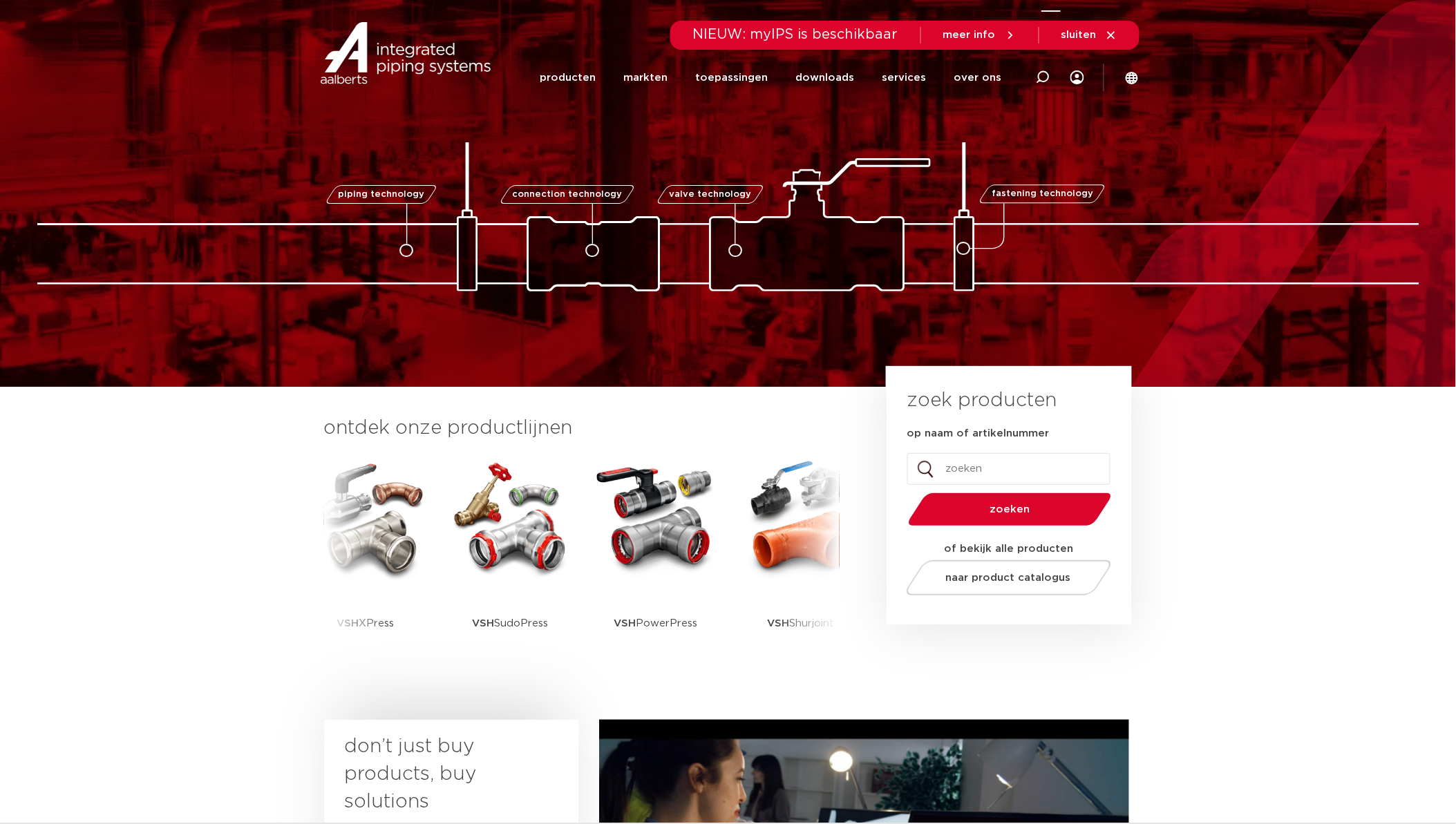
click at [1050, 80] on div at bounding box center [1043, 78] width 55 height 57
paste input "SP5001V"
type input "SP5001V"
click button "Zoeken" at bounding box center [0, 0] width 0 height 0
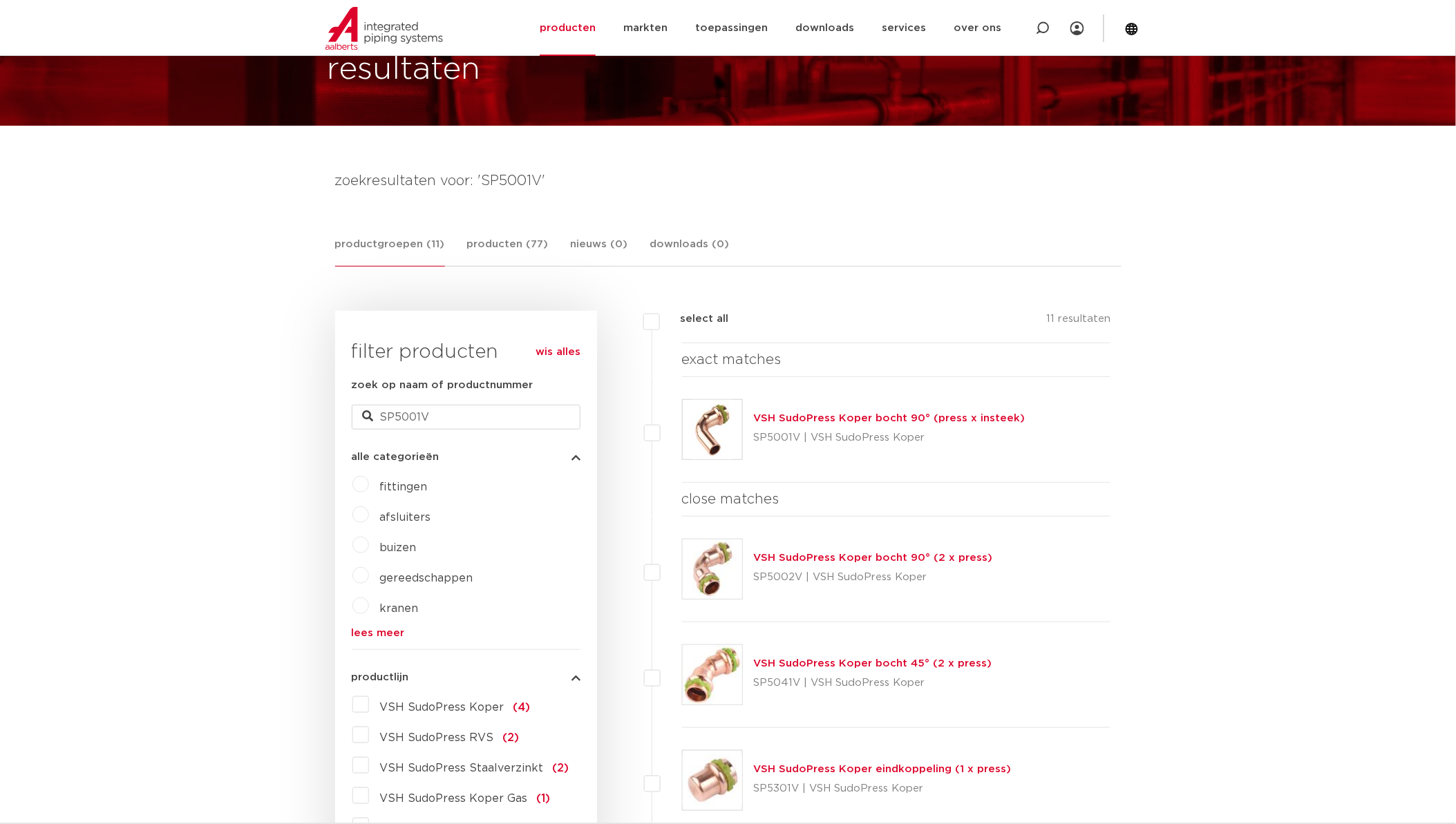
click at [703, 436] on img at bounding box center [712, 429] width 60 height 60
